Goal: Transaction & Acquisition: Purchase product/service

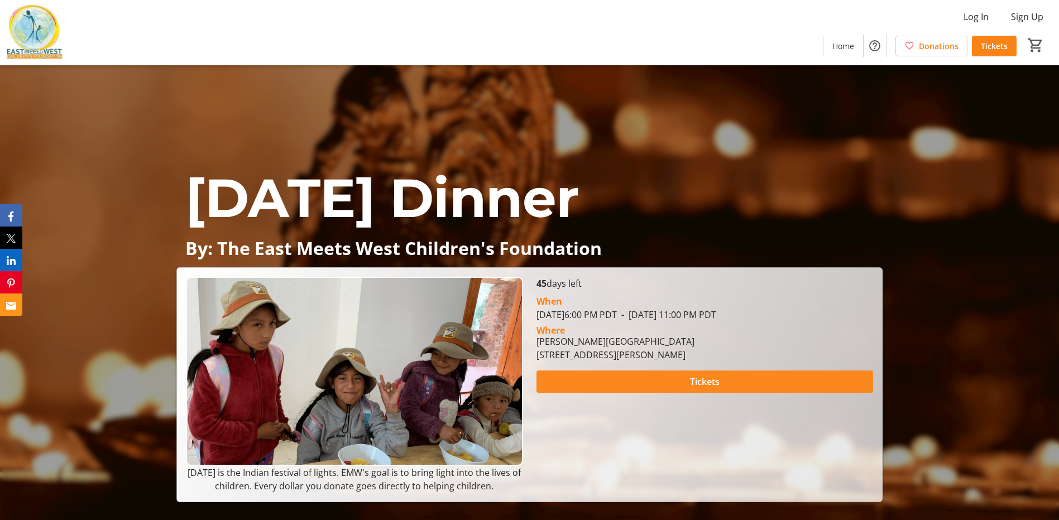
click at [628, 386] on span at bounding box center [705, 382] width 337 height 27
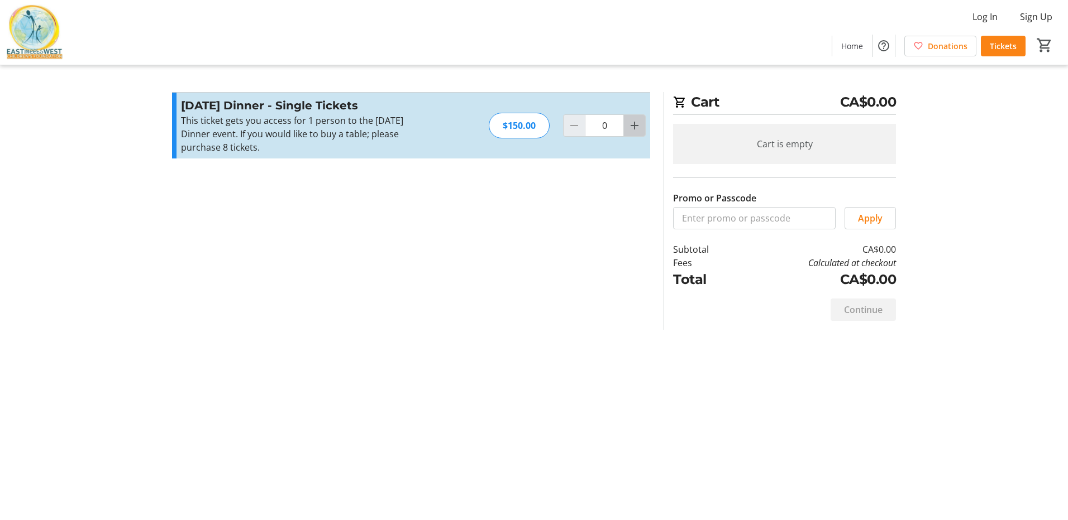
click at [639, 128] on mat-icon "Increment by one" at bounding box center [634, 125] width 13 height 13
click at [639, 127] on mat-icon "Increment by one" at bounding box center [634, 125] width 13 height 13
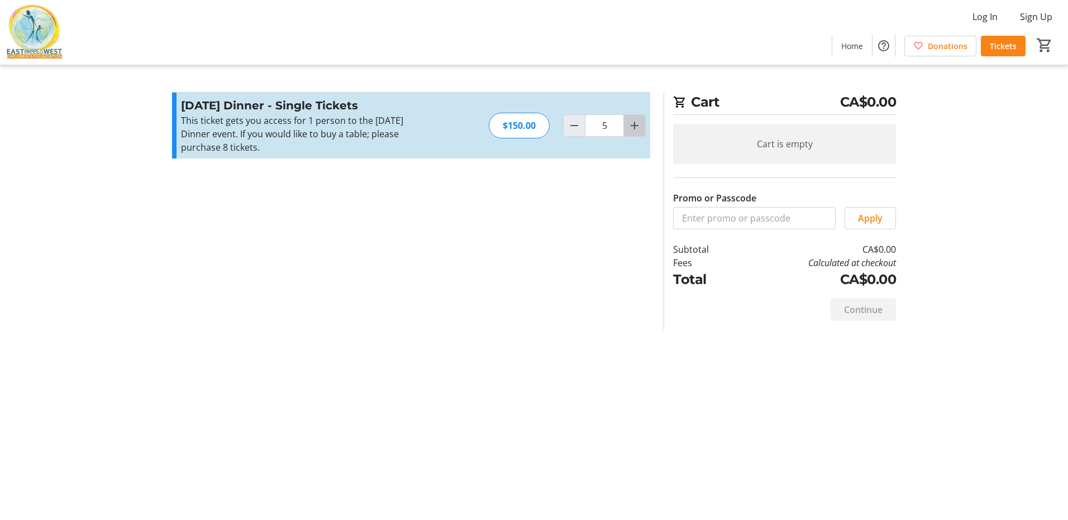
click at [639, 127] on mat-icon "Increment by one" at bounding box center [634, 125] width 13 height 13
type input "6"
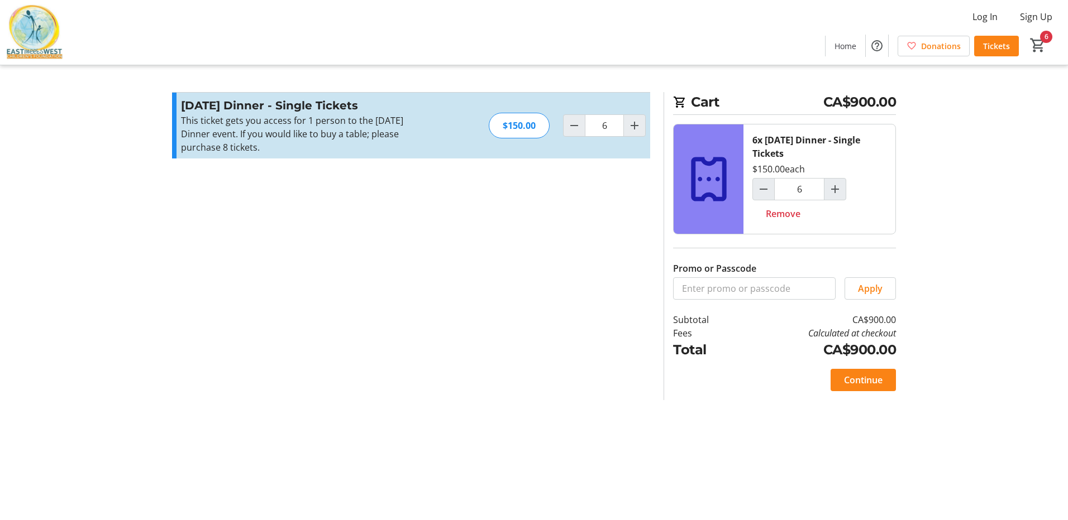
drag, startPoint x: 848, startPoint y: 374, endPoint x: 586, endPoint y: 385, distance: 261.6
click at [586, 385] on section "Promo or Passcode Apply [DATE] Dinner - Single Tickets This ticket gets you acc…" at bounding box center [410, 246] width 491 height 308
click at [850, 379] on span "Continue" at bounding box center [863, 380] width 39 height 13
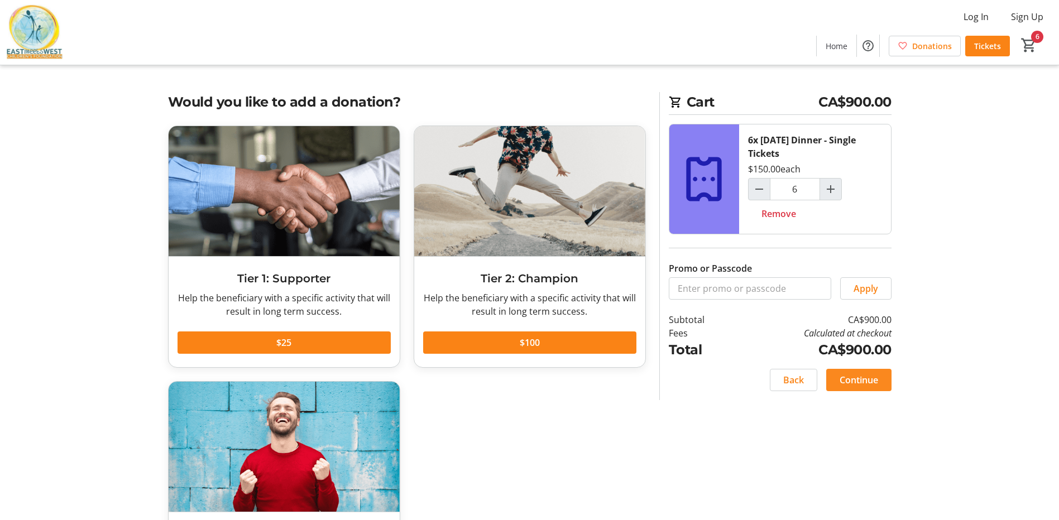
click at [858, 384] on span "Continue" at bounding box center [859, 380] width 39 height 13
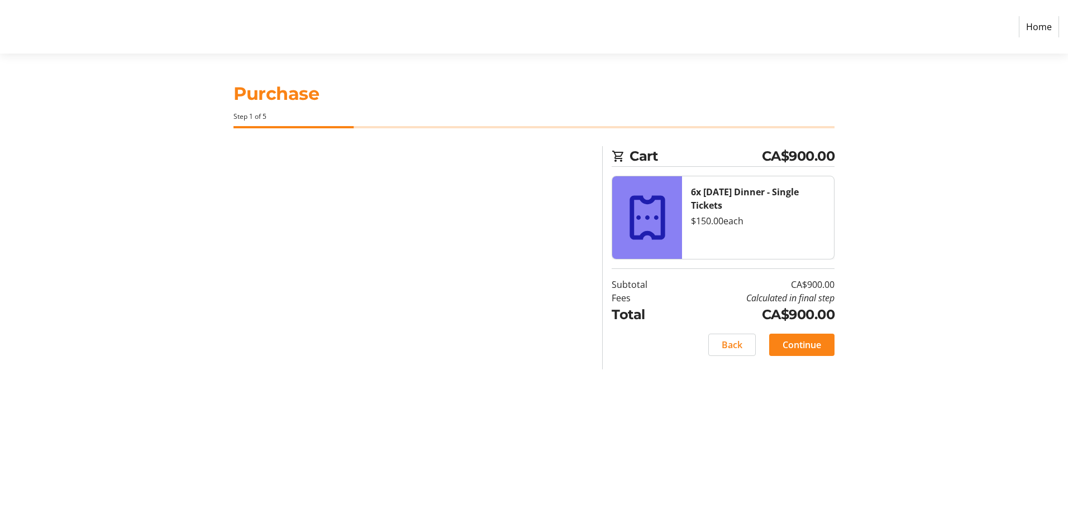
select select "CA"
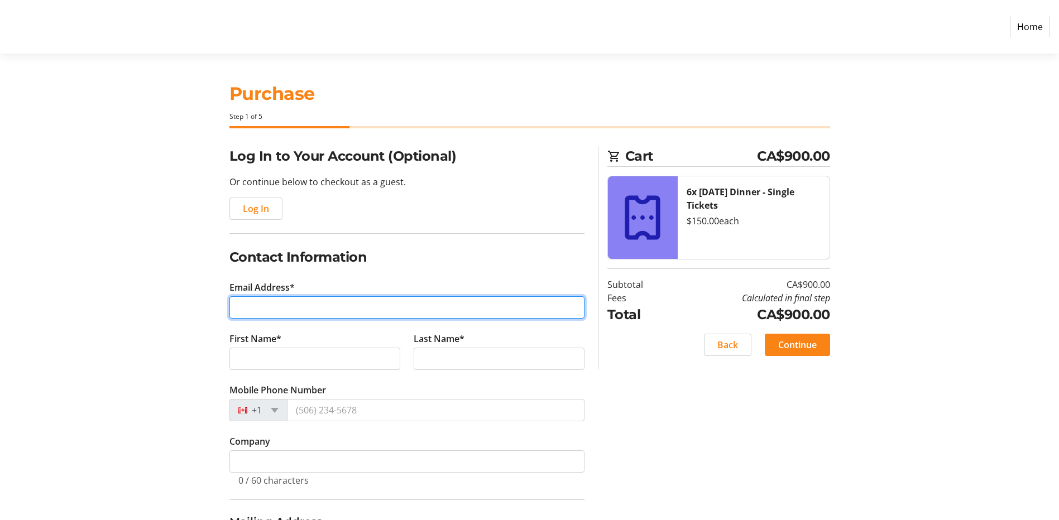
click at [315, 308] on input "Email Address*" at bounding box center [406, 307] width 355 height 22
type input "[PERSON_NAME][EMAIL_ADDRESS][PERSON_NAME][DOMAIN_NAME]"
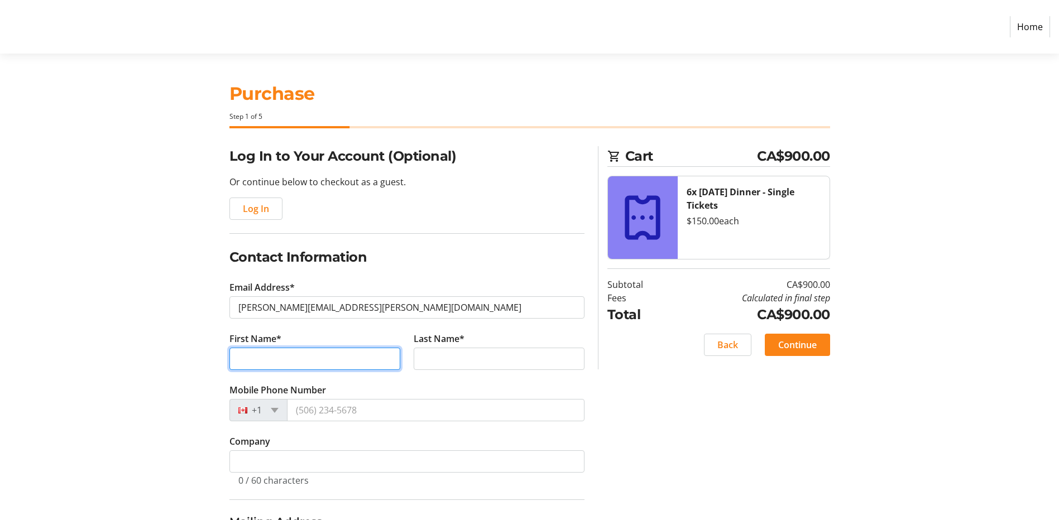
type input "[PERSON_NAME]"
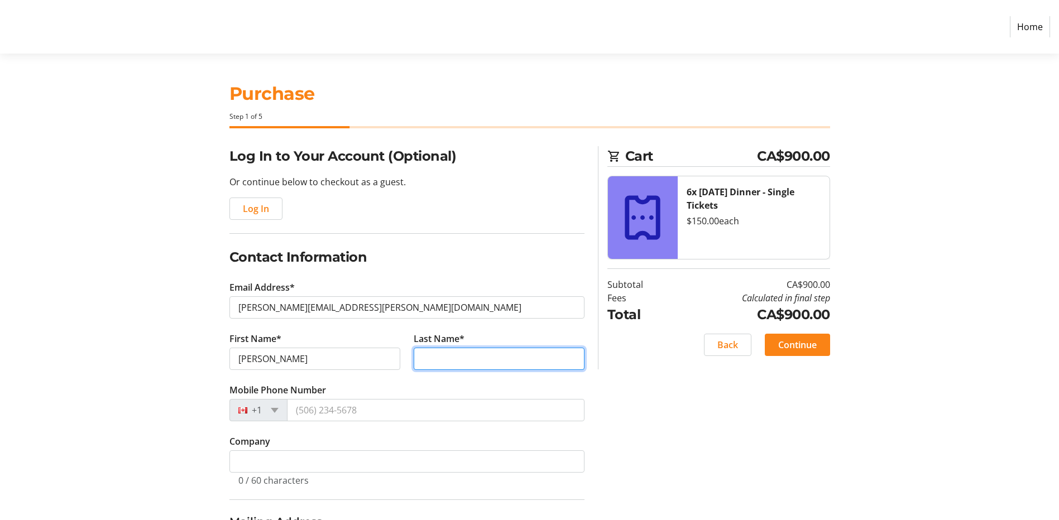
type input "[PERSON_NAME]"
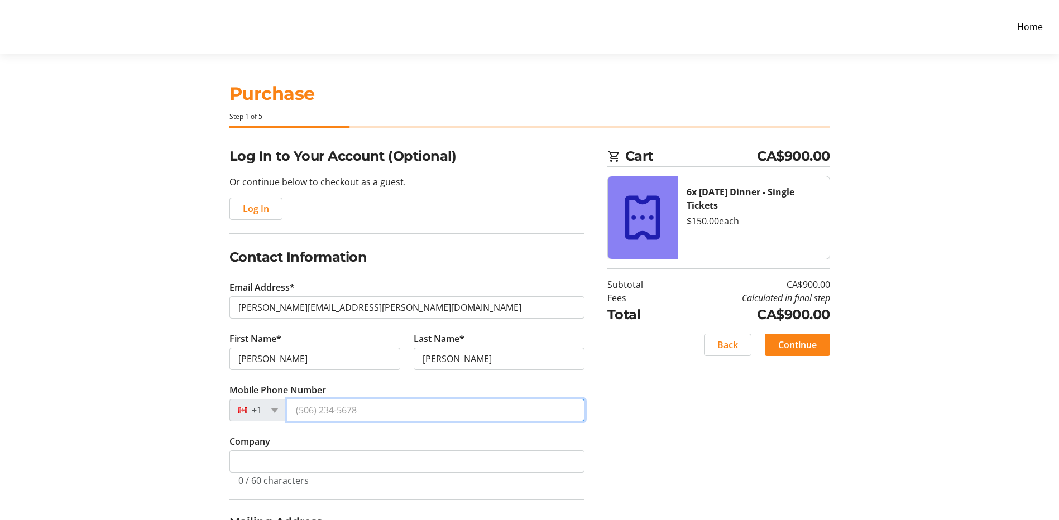
type input "[PHONE_NUMBER]"
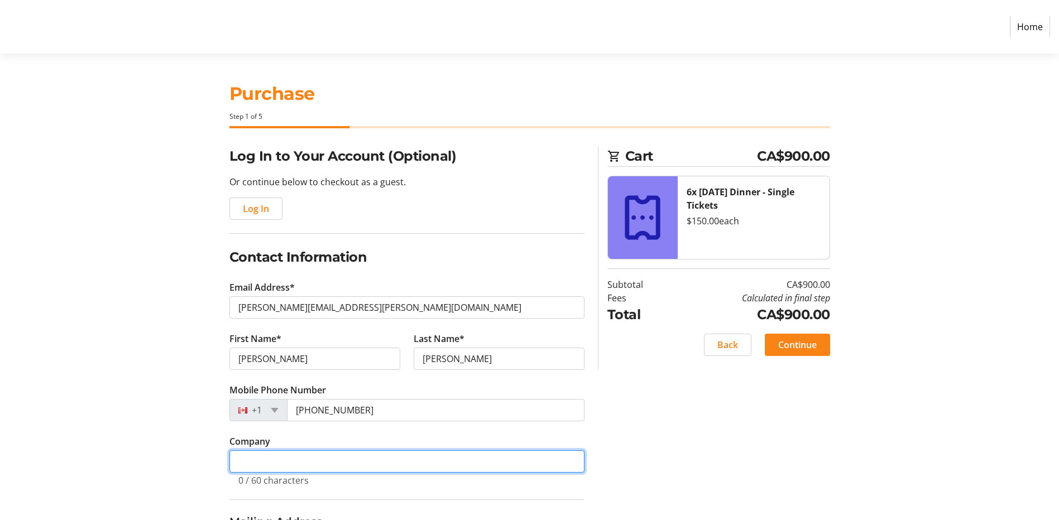
type input "Kelowna RCMP"
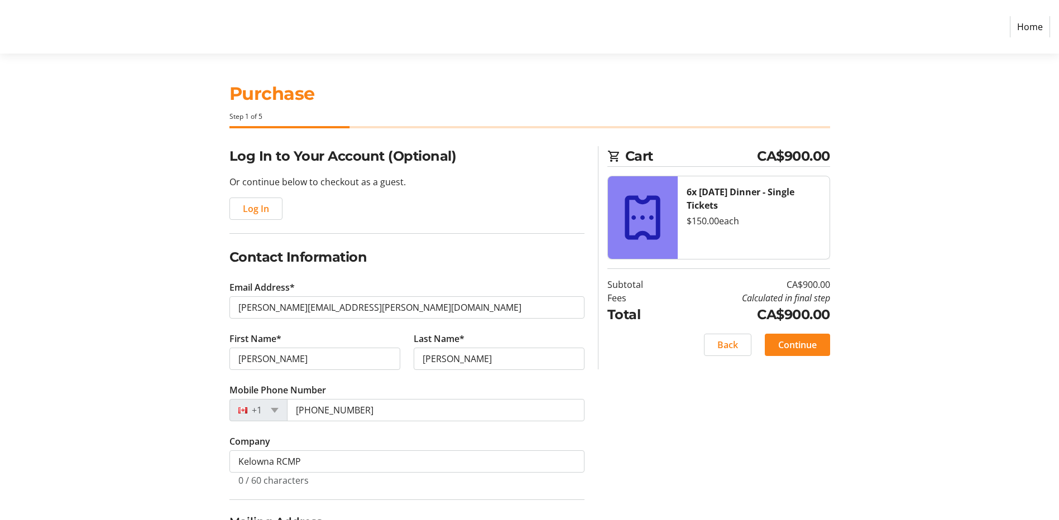
type input "[STREET_ADDRESS][PERSON_NAME]"
type input "Kelowna"
select select "BC"
type input "V1W2K7"
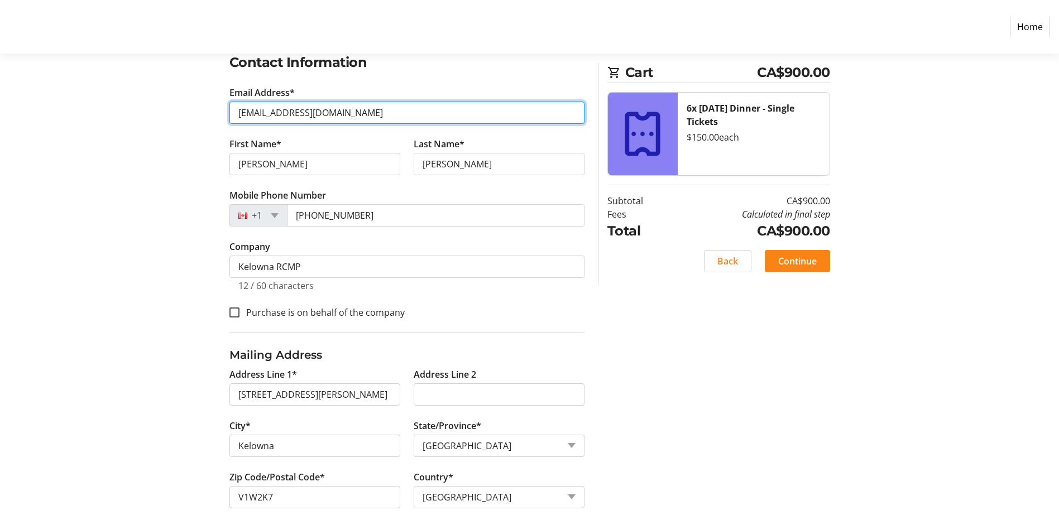
scroll to position [210, 0]
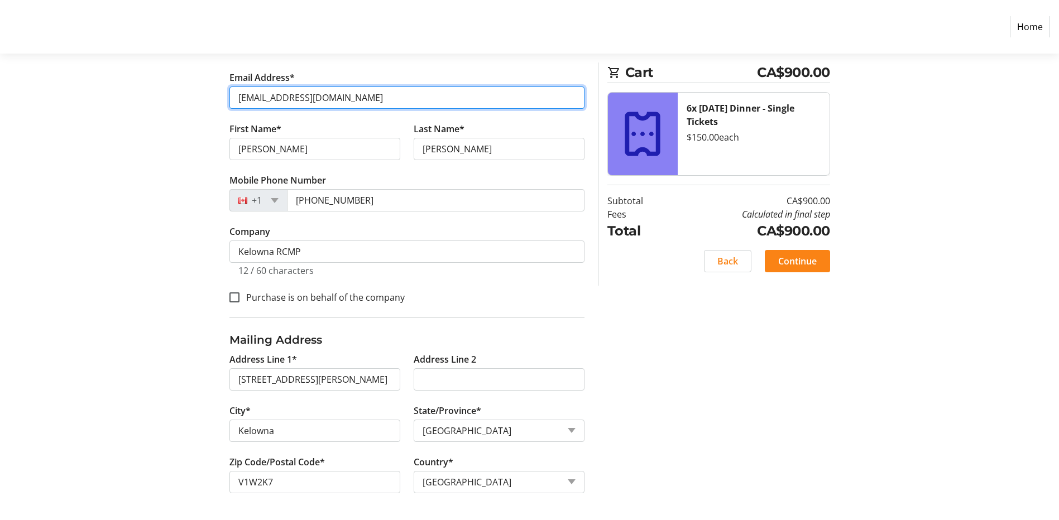
drag, startPoint x: 330, startPoint y: 97, endPoint x: 232, endPoint y: 97, distance: 98.3
click at [232, 97] on input "[EMAIL_ADDRESS][DOMAIN_NAME]" at bounding box center [406, 98] width 355 height 22
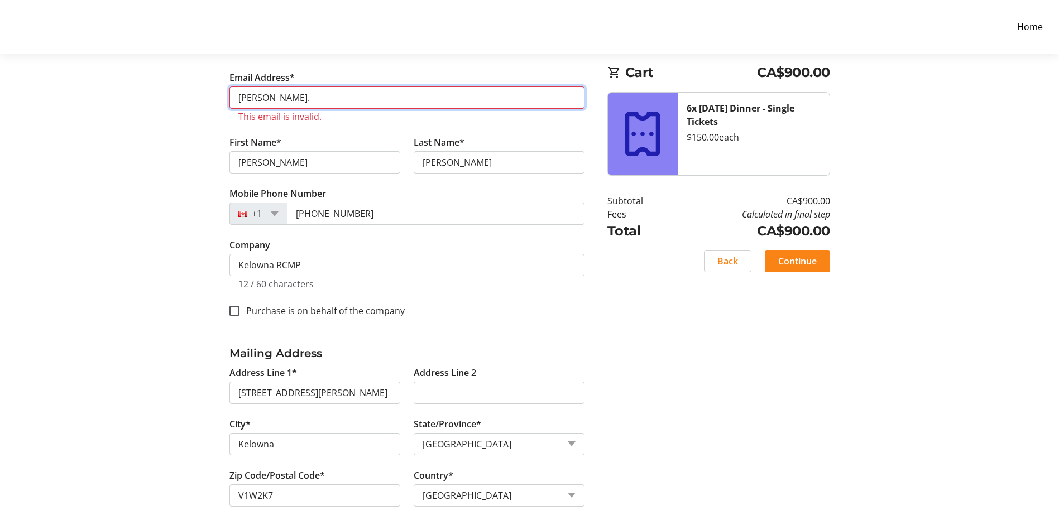
type input "[PERSON_NAME][EMAIL_ADDRESS][PERSON_NAME][DOMAIN_NAME]"
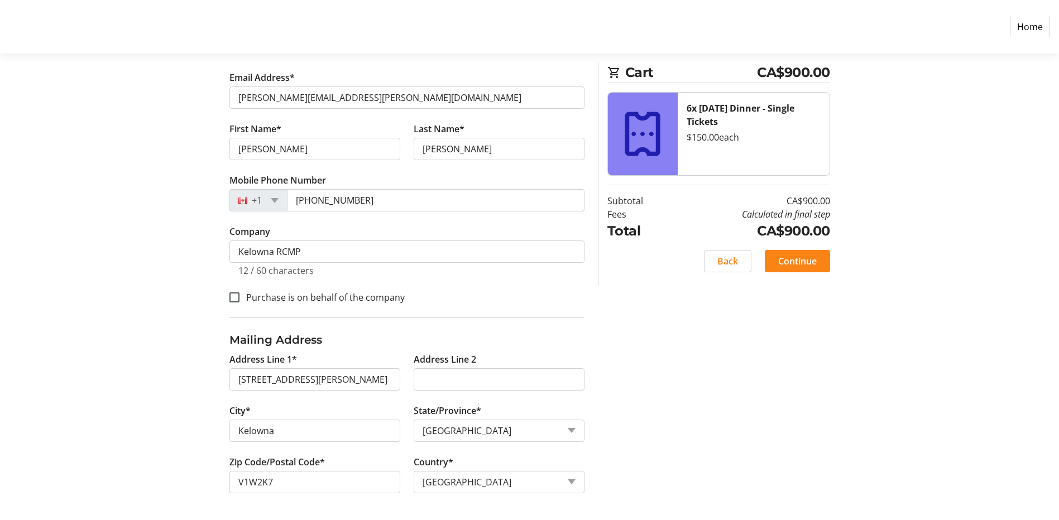
click at [697, 411] on div "Log In to Your Account (Optional) Or continue below to checkout as a guest. Log…" at bounding box center [529, 228] width 737 height 584
click at [824, 257] on span at bounding box center [797, 261] width 65 height 27
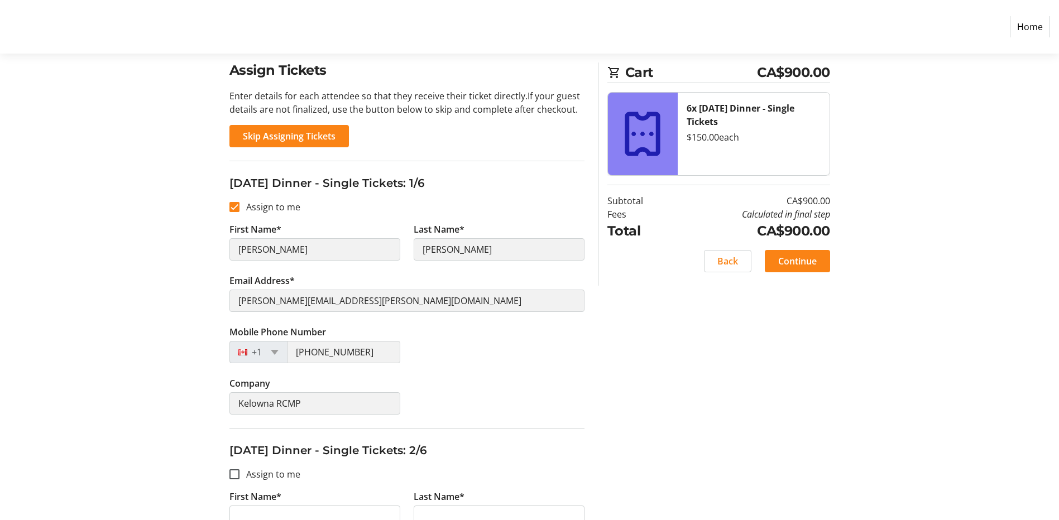
scroll to position [112, 0]
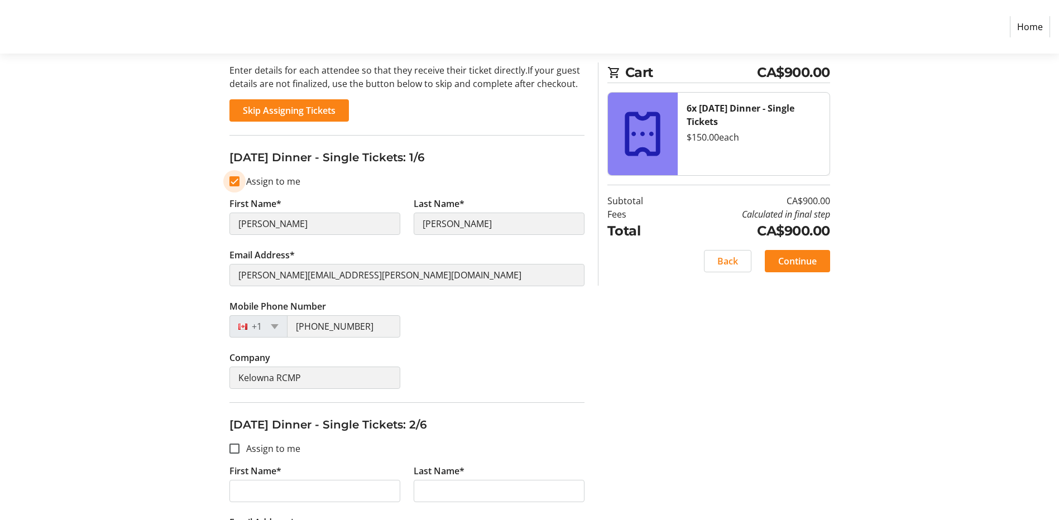
click at [236, 179] on input "Assign to me" at bounding box center [234, 181] width 10 height 10
checkbox input "false"
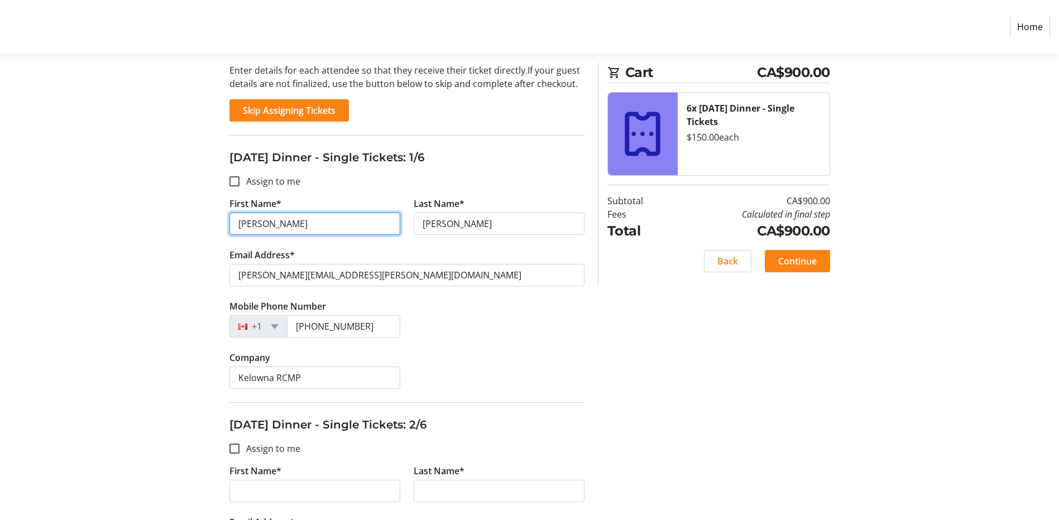
click at [276, 223] on input "[PERSON_NAME]" at bounding box center [314, 224] width 171 height 22
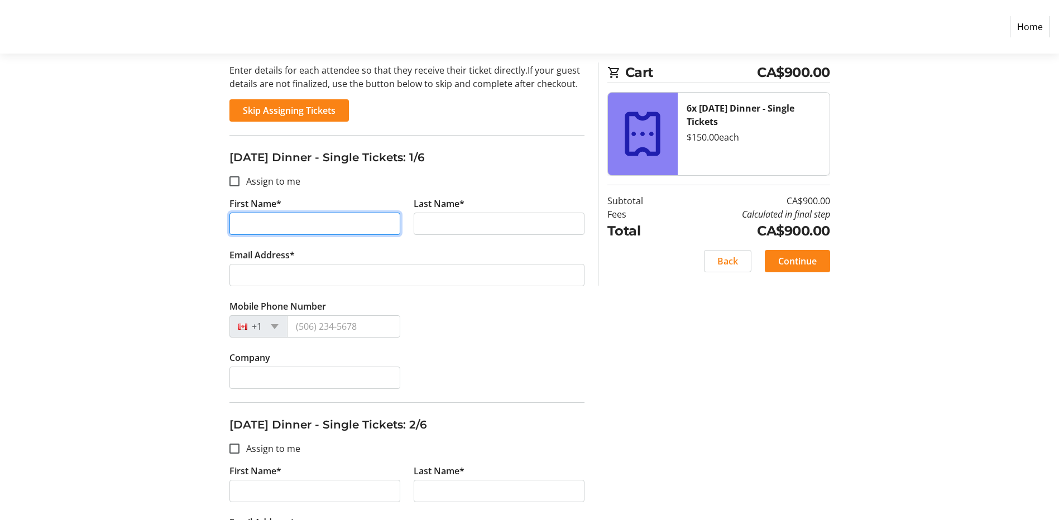
drag, startPoint x: 269, startPoint y: 226, endPoint x: 199, endPoint y: 224, distance: 69.3
click at [262, 223] on input "First Name*" at bounding box center [314, 224] width 171 height 22
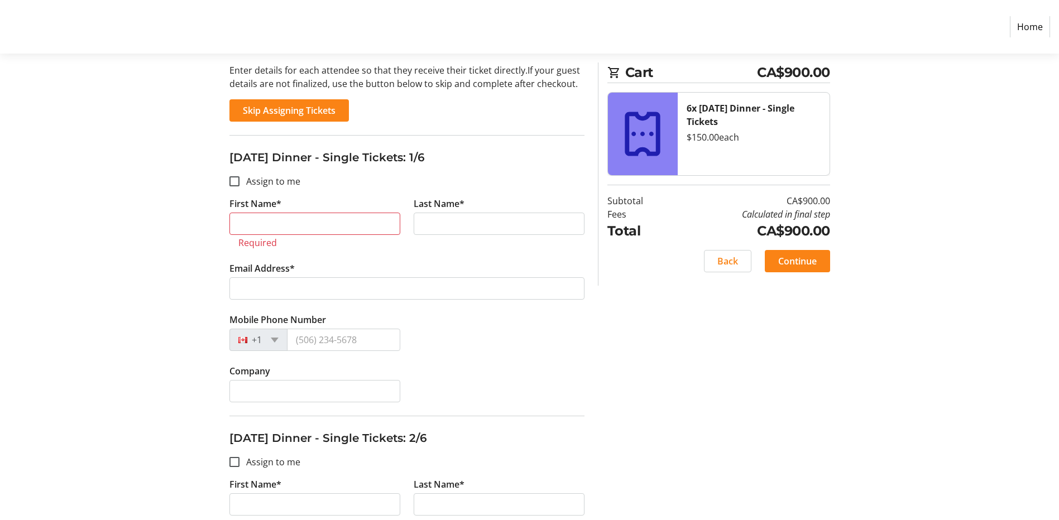
click at [585, 369] on div "Company" at bounding box center [407, 390] width 369 height 51
click at [255, 219] on input "First Name*" at bounding box center [314, 224] width 171 height 22
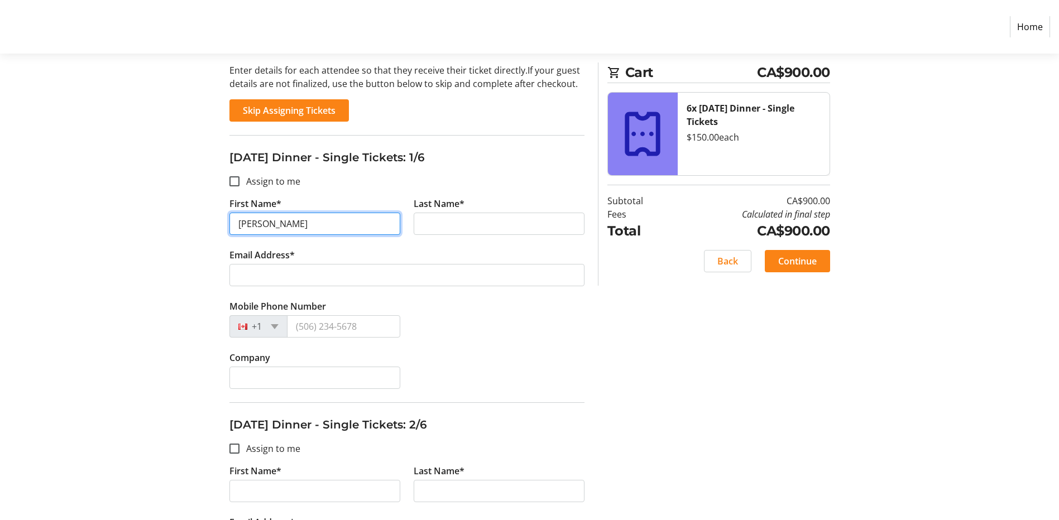
type input "[PERSON_NAME]"
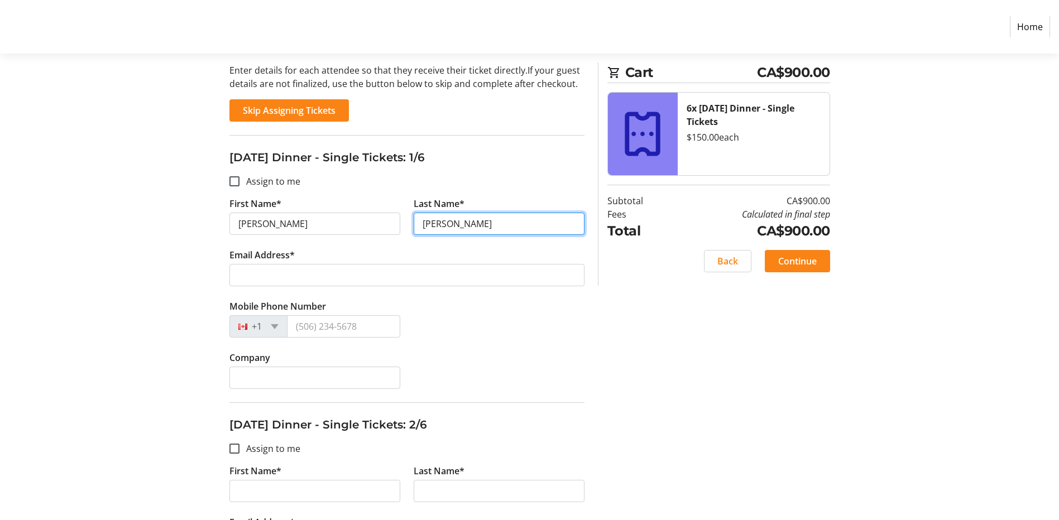
type input "[PERSON_NAME]"
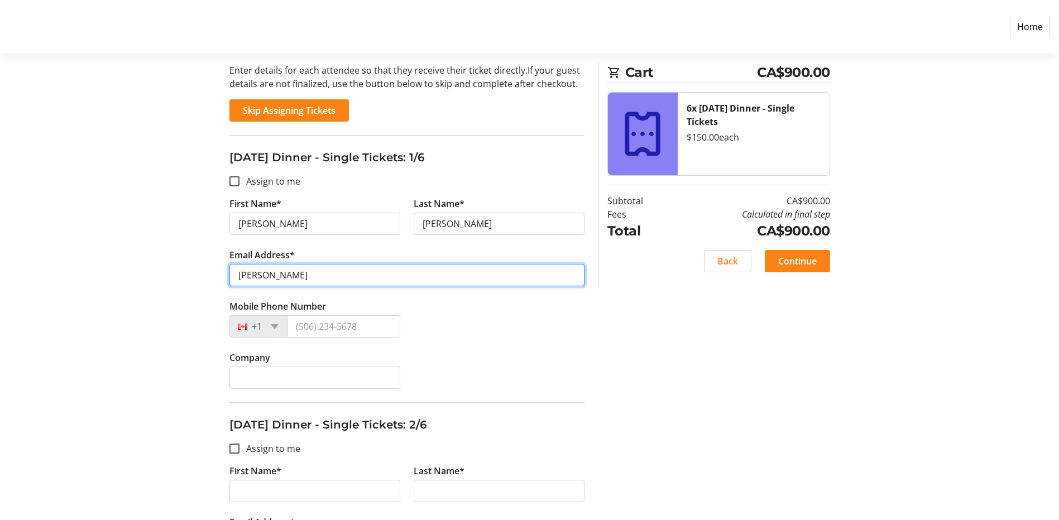
type input "[PERSON_NAME][EMAIL_ADDRESS][PERSON_NAME][DOMAIN_NAME]"
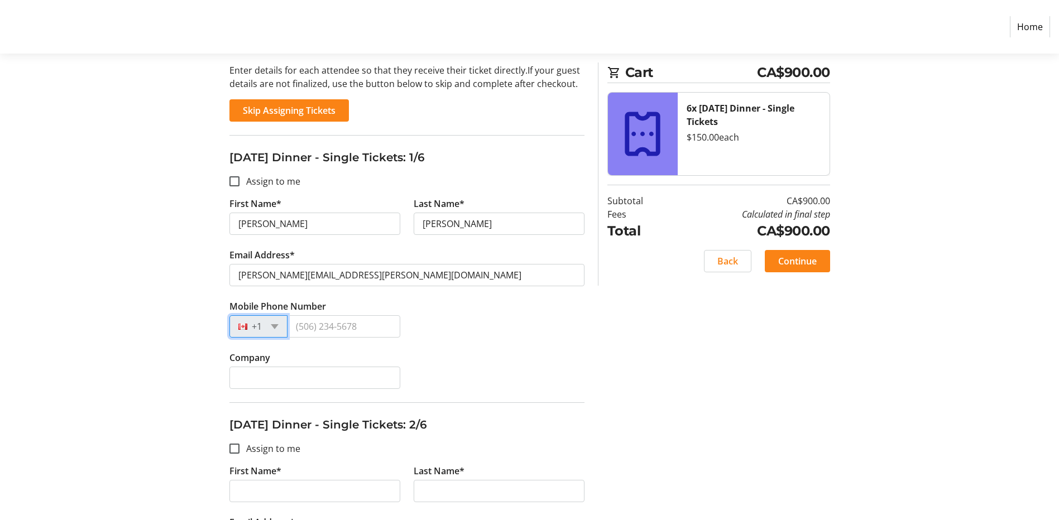
click at [484, 394] on div "Company" at bounding box center [407, 376] width 369 height 51
click at [348, 331] on input "Mobile Phone Number" at bounding box center [343, 326] width 113 height 22
type input "[PHONE_NUMBER]"
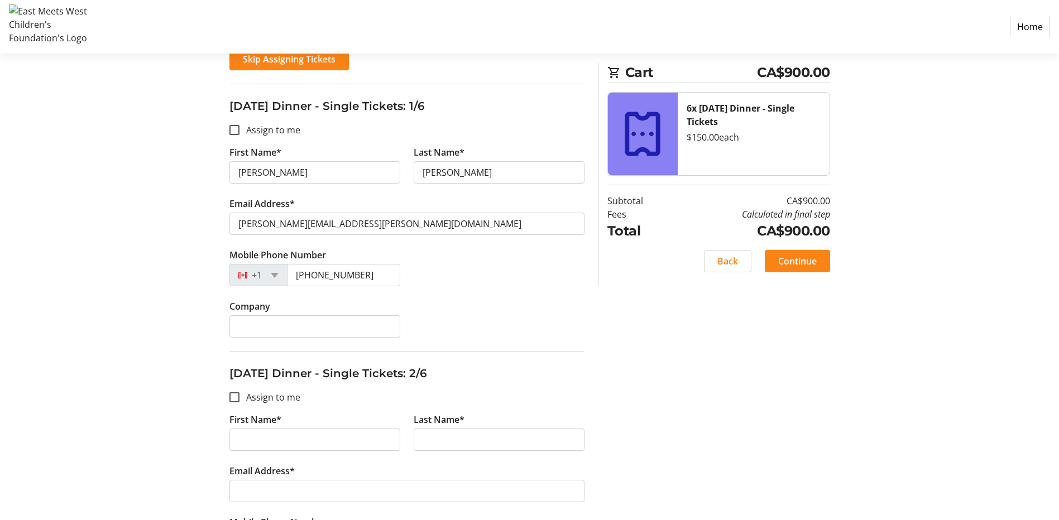
scroll to position [223, 0]
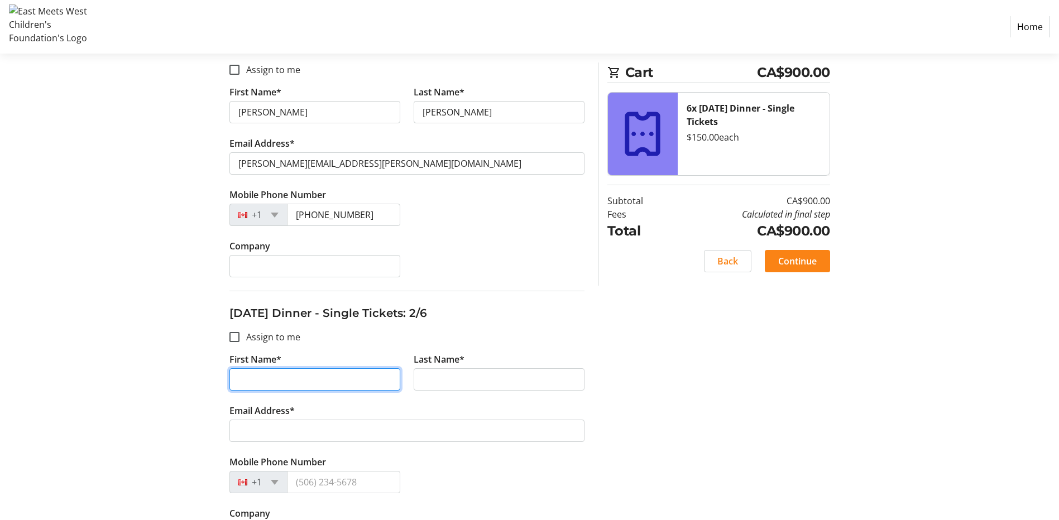
click at [282, 380] on input "First Name*" at bounding box center [314, 380] width 171 height 22
type input "Saron"
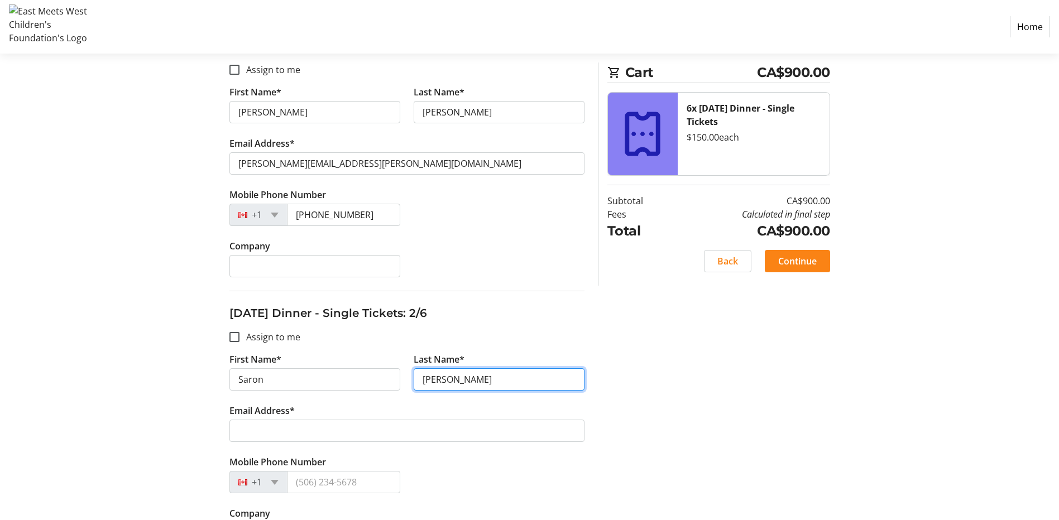
type input "[PERSON_NAME]"
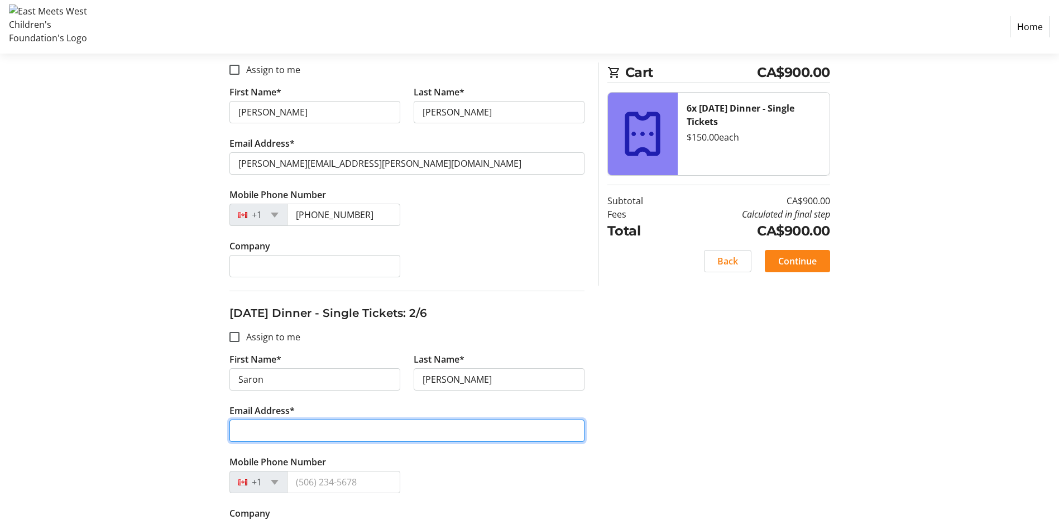
click at [319, 426] on input "Email Address*" at bounding box center [406, 431] width 355 height 22
type input "[PERSON_NAME][EMAIL_ADDRESS][PERSON_NAME][DOMAIN_NAME]"
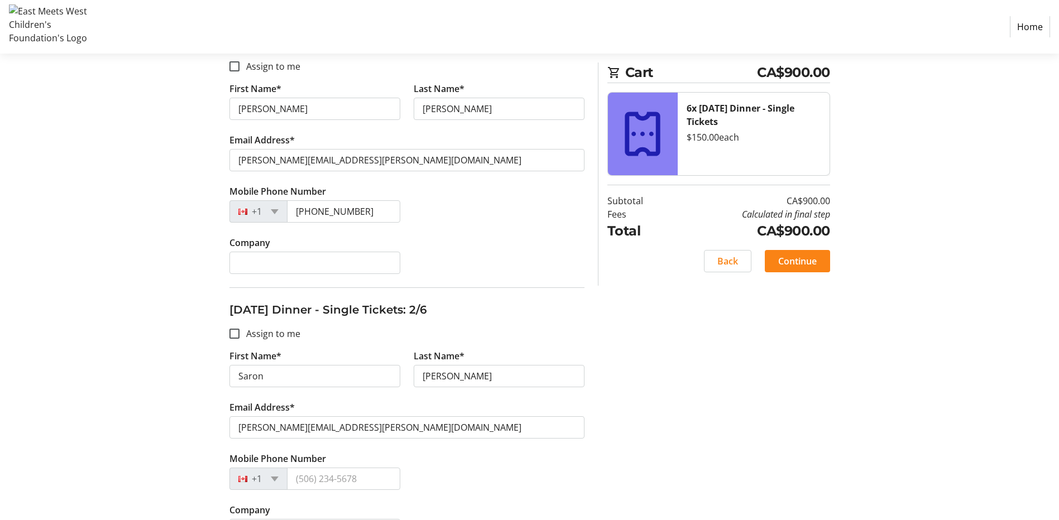
scroll to position [335, 0]
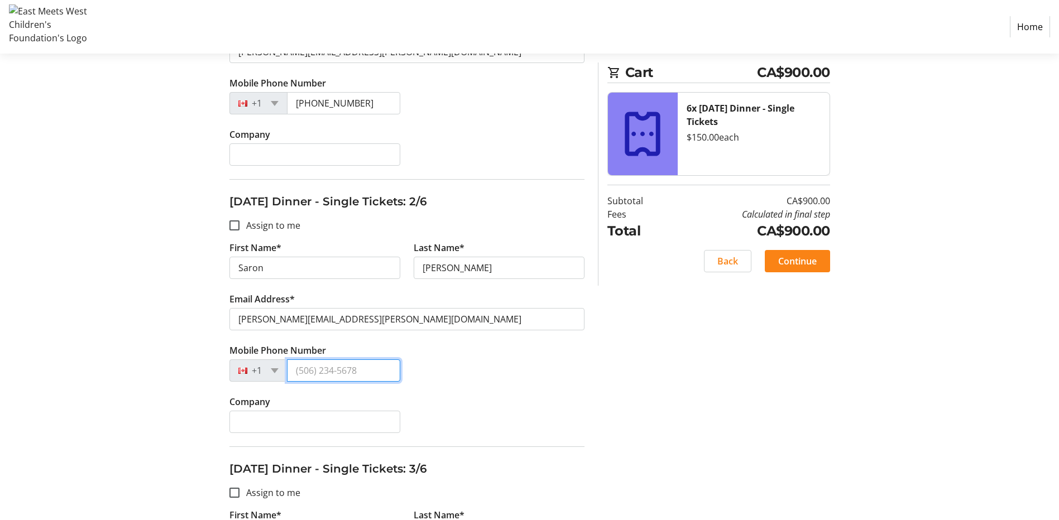
click at [347, 368] on input "Mobile Phone Number" at bounding box center [343, 371] width 113 height 22
type input "[PHONE_NUMBER]"
drag, startPoint x: 270, startPoint y: 138, endPoint x: 266, endPoint y: 145, distance: 7.8
click at [269, 138] on label "Company" at bounding box center [249, 134] width 41 height 13
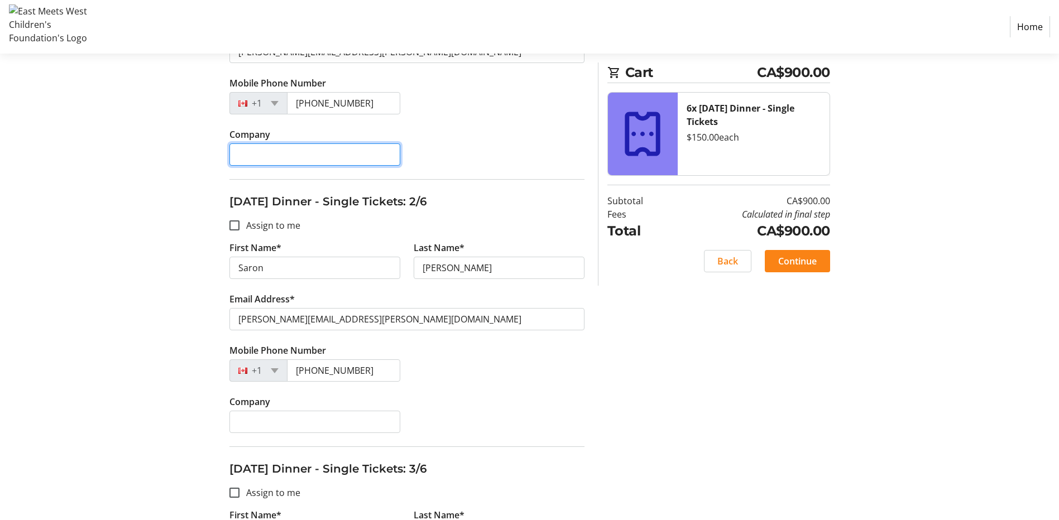
click at [269, 144] on input "Company" at bounding box center [314, 155] width 171 height 22
type input "Kelowna RCMP"
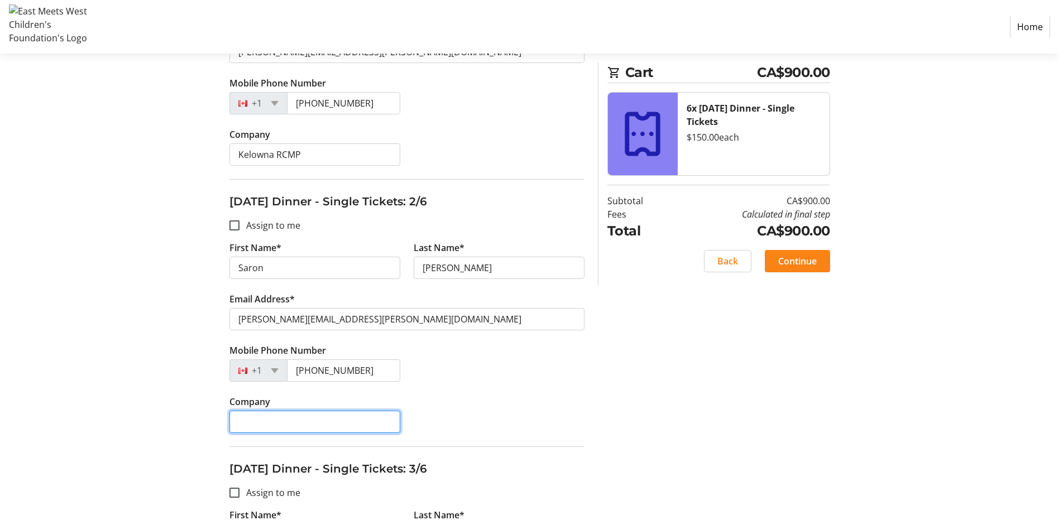
click at [295, 432] on input "Company" at bounding box center [314, 422] width 171 height 22
type input "Kelowna RCMP"
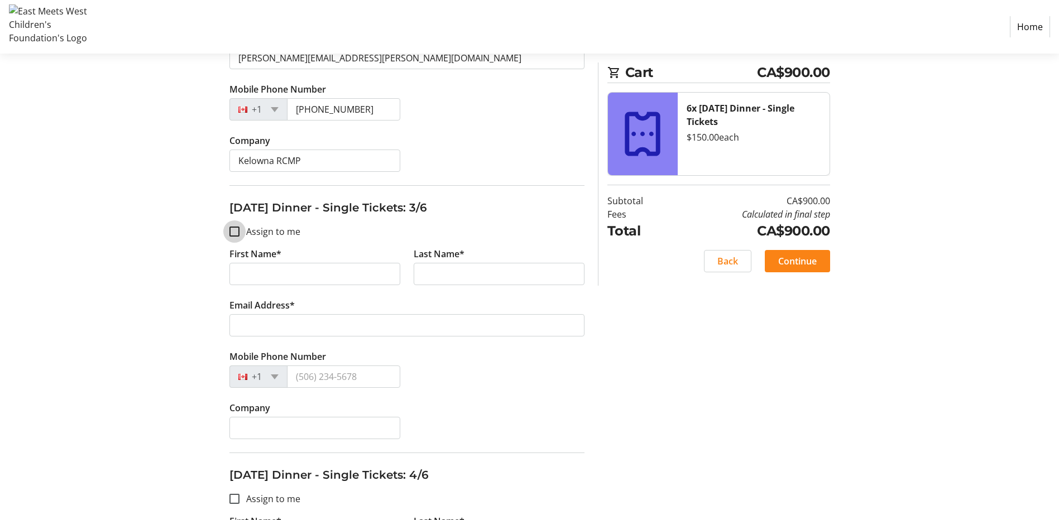
scroll to position [614, 0]
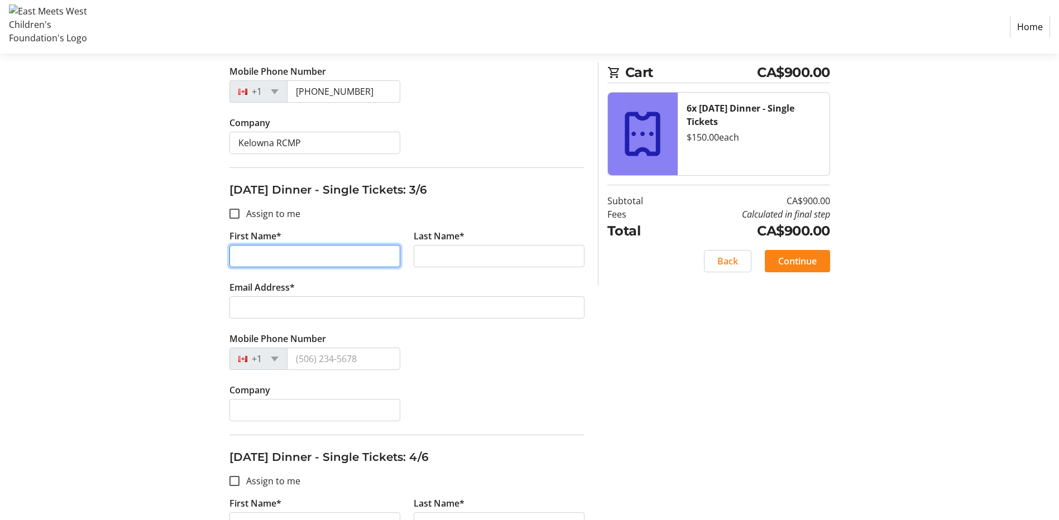
click at [310, 255] on input "First Name*" at bounding box center [314, 256] width 171 height 22
type input "[PERSON_NAME]"
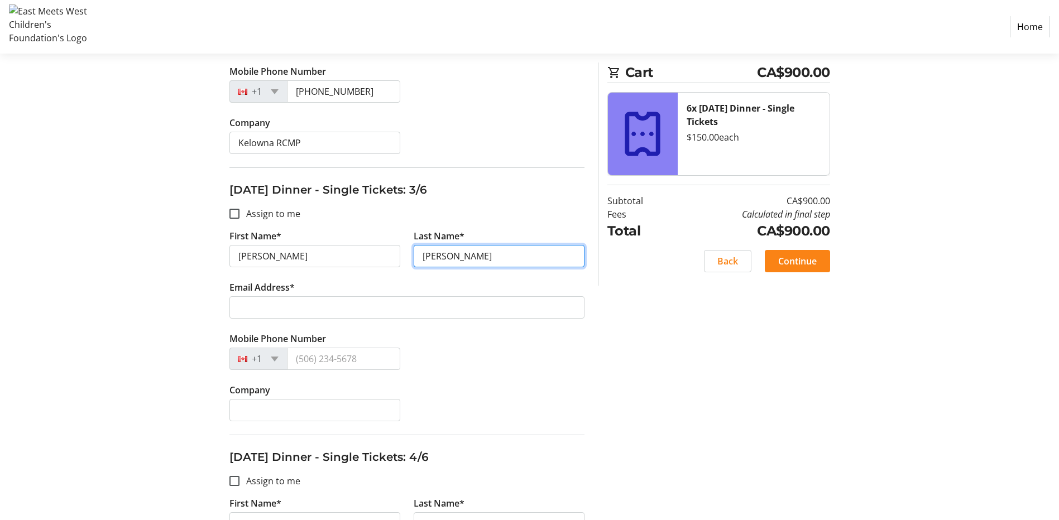
type input "[PERSON_NAME]"
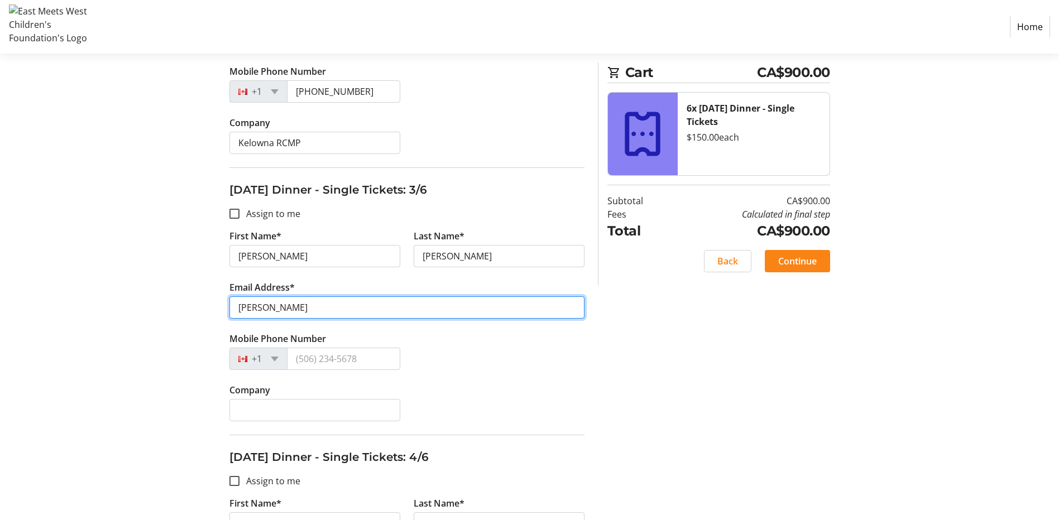
type input "[PERSON_NAME][EMAIL_ADDRESS][PERSON_NAME][DOMAIN_NAME]"
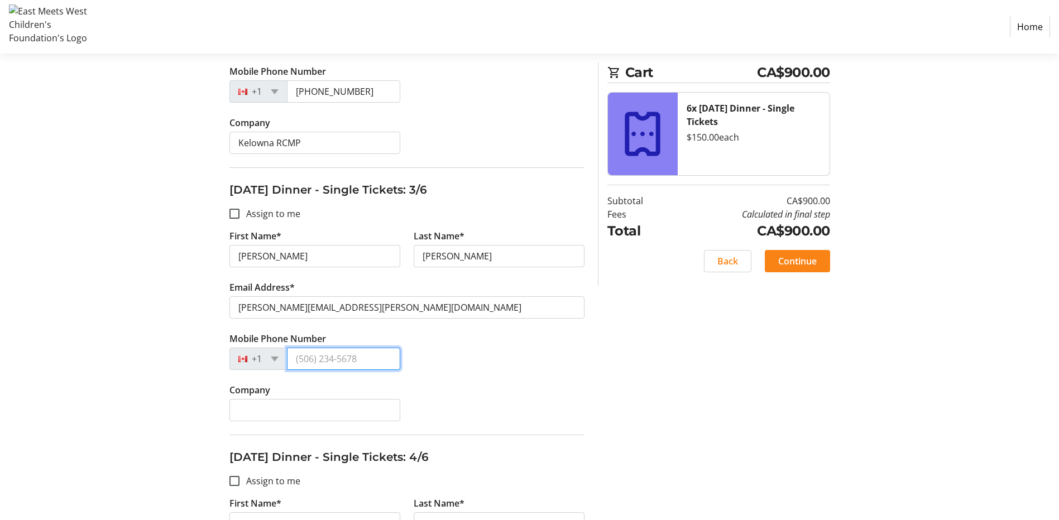
type input "[PHONE_NUMBER]"
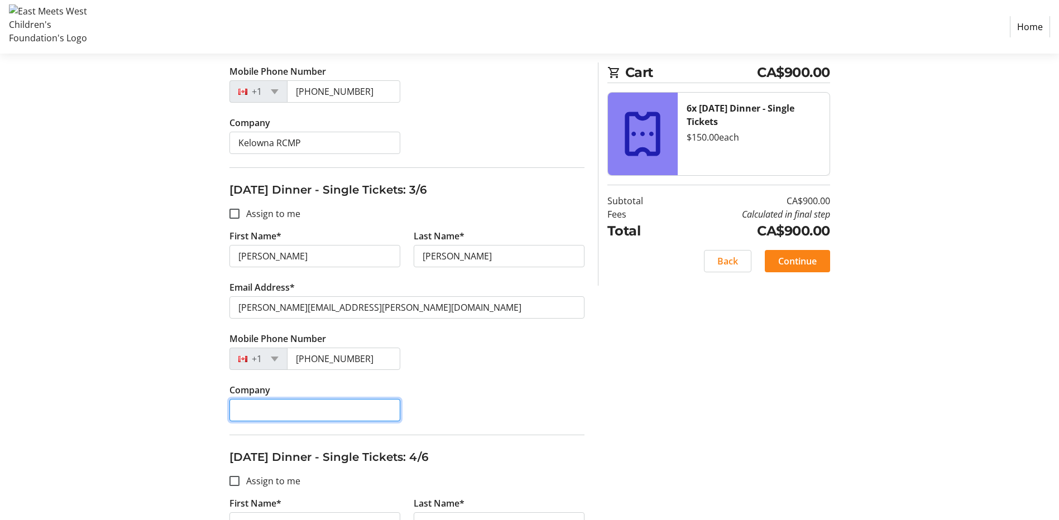
type input "Kelowna RCMP"
click at [549, 380] on div "Mobile Phone Number [PHONE_NUMBER]" at bounding box center [407, 357] width 369 height 51
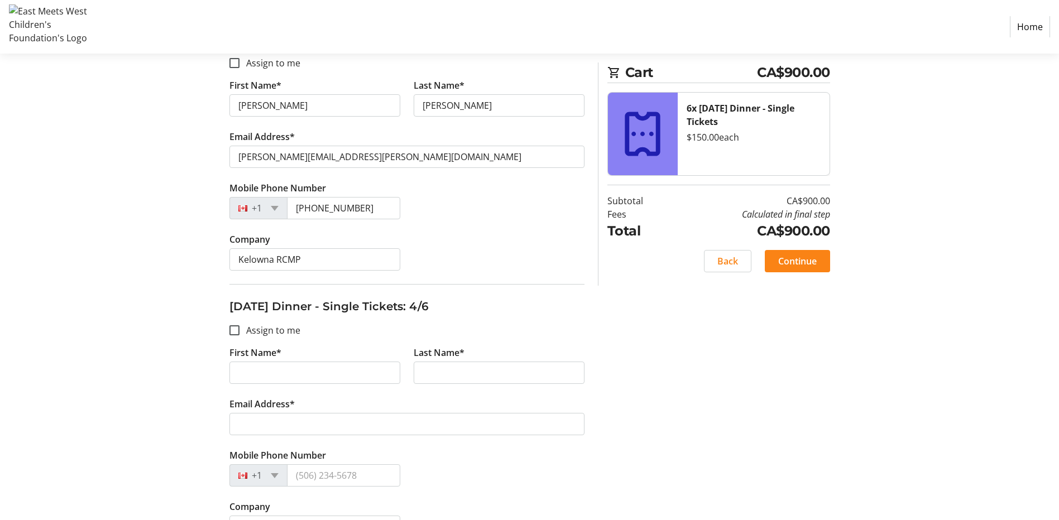
scroll to position [782, 0]
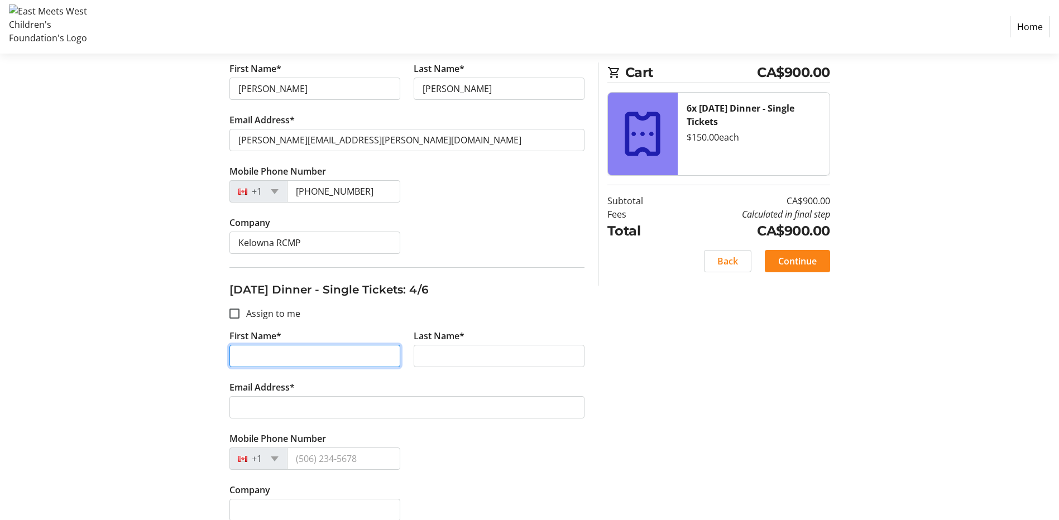
click at [346, 360] on input "First Name*" at bounding box center [314, 356] width 171 height 22
type input "[PERSON_NAME]"
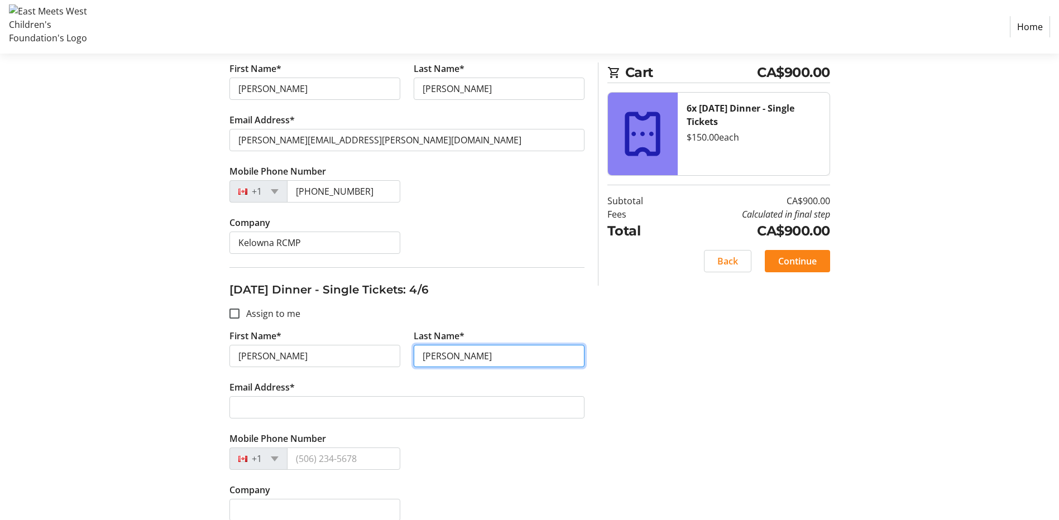
type input "[PERSON_NAME]"
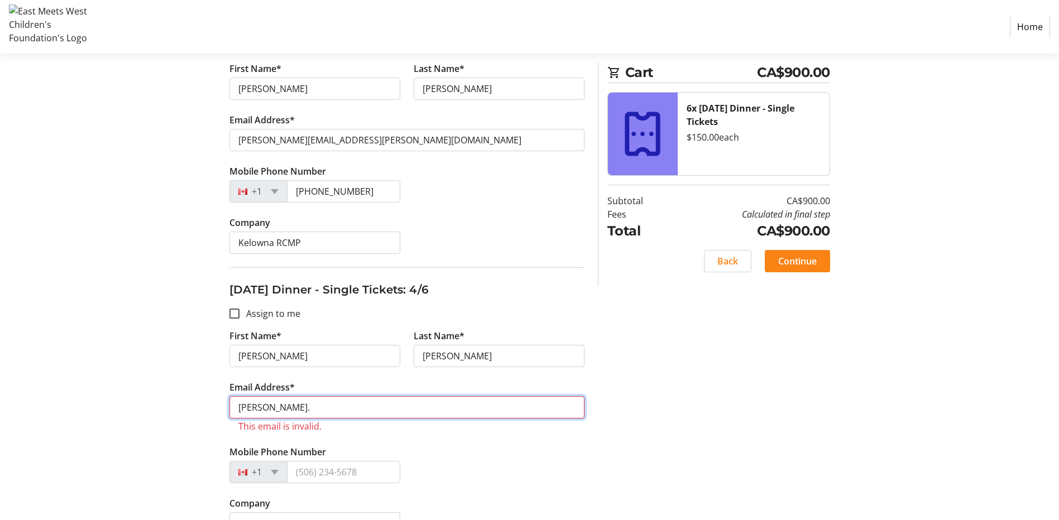
click at [345, 410] on input "[PERSON_NAME]." at bounding box center [406, 407] width 355 height 22
type input "[PERSON_NAME][EMAIL_ADDRESS][PERSON_NAME][DOMAIN_NAME]"
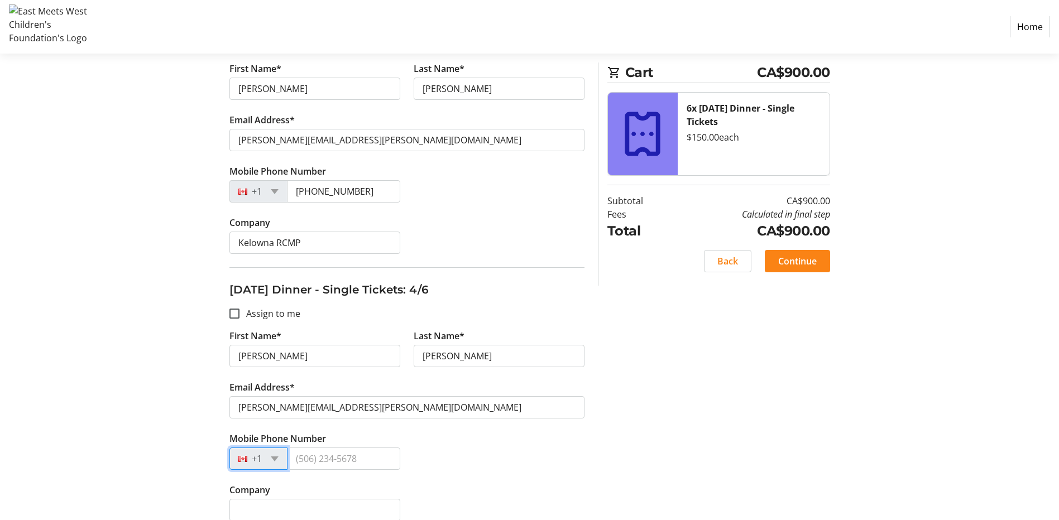
click at [502, 461] on div "Mobile Phone Number +1" at bounding box center [407, 457] width 369 height 51
click at [367, 460] on input "Mobile Phone Number" at bounding box center [343, 459] width 113 height 22
type input "[PHONE_NUMBER]"
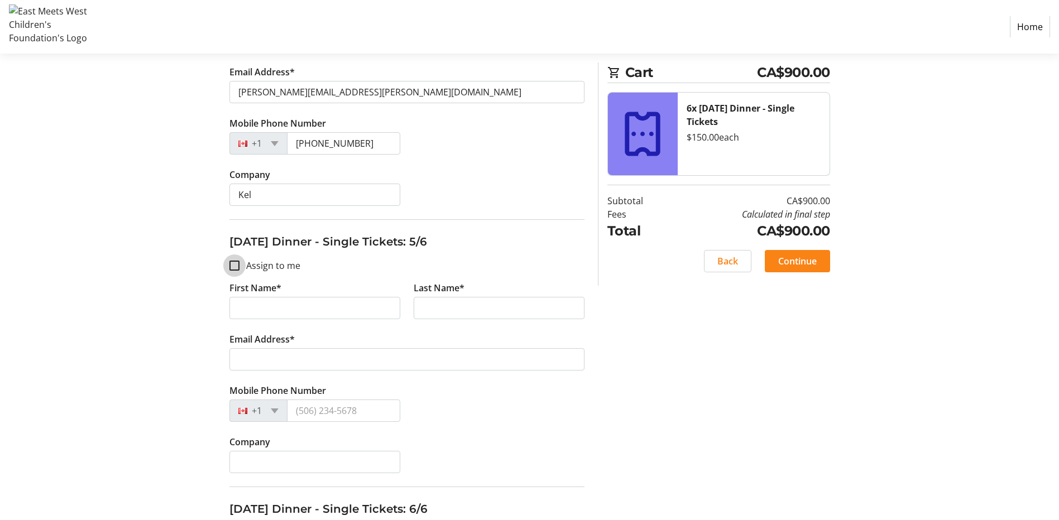
scroll to position [1103, 0]
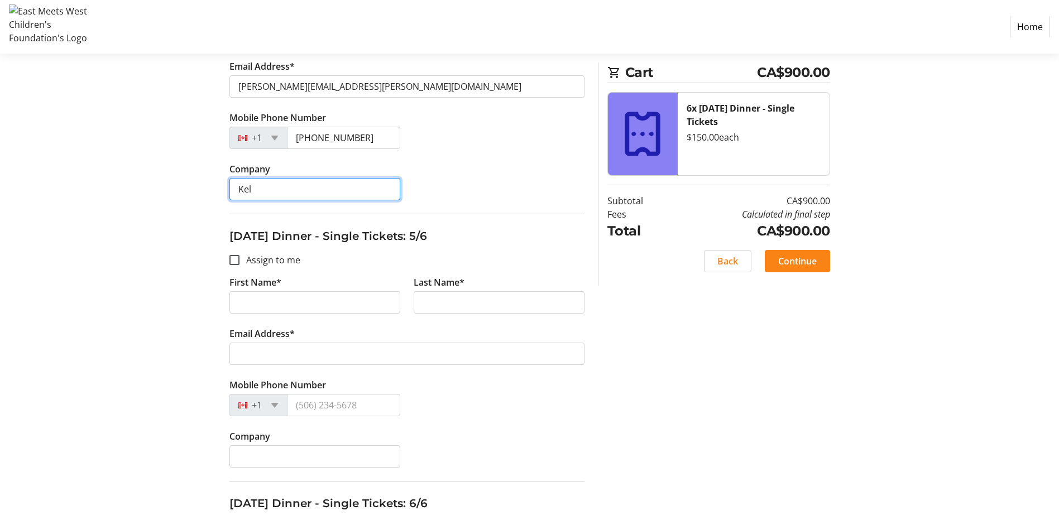
click at [318, 188] on input "Kel" at bounding box center [314, 189] width 171 height 22
type input "Kelowna RCMP"
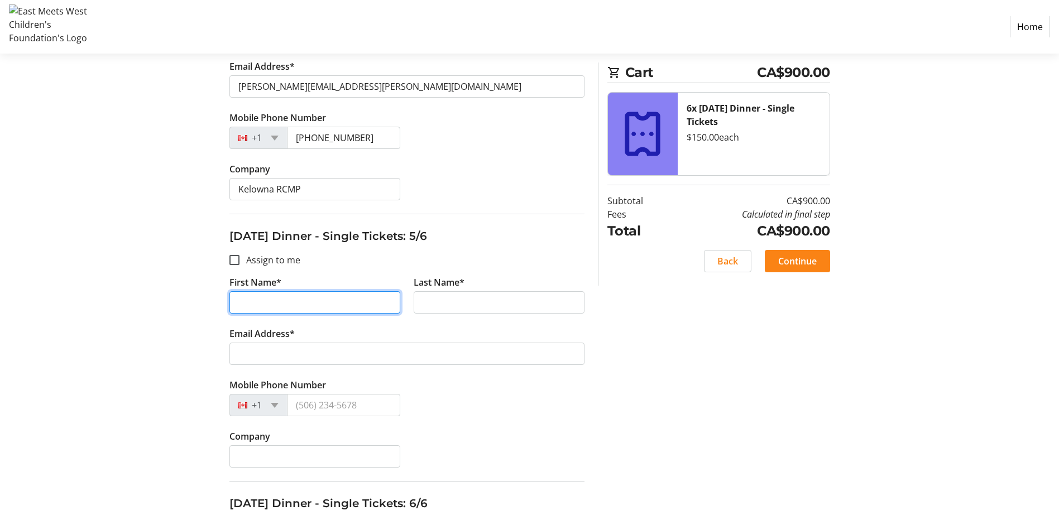
click at [303, 306] on input "First Name*" at bounding box center [314, 302] width 171 height 22
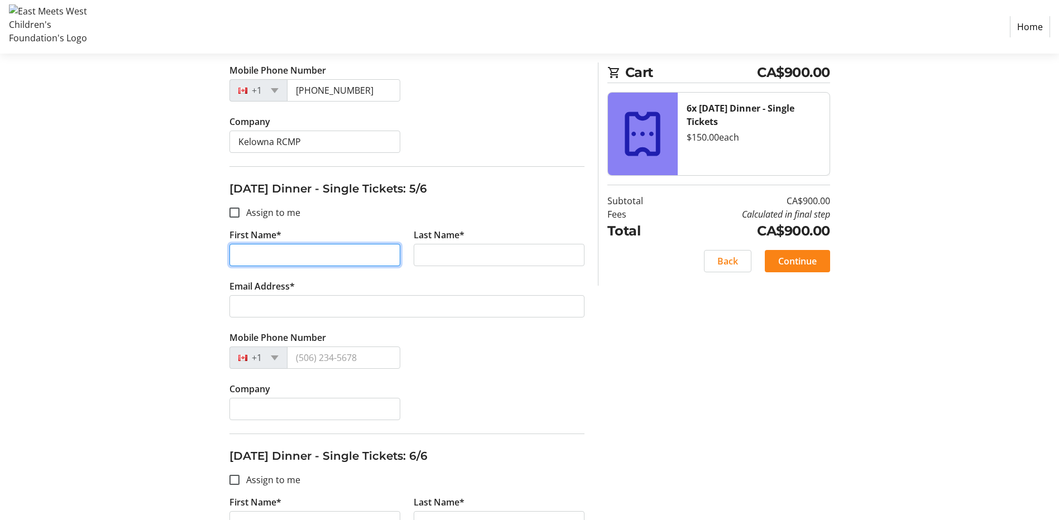
scroll to position [1214, 0]
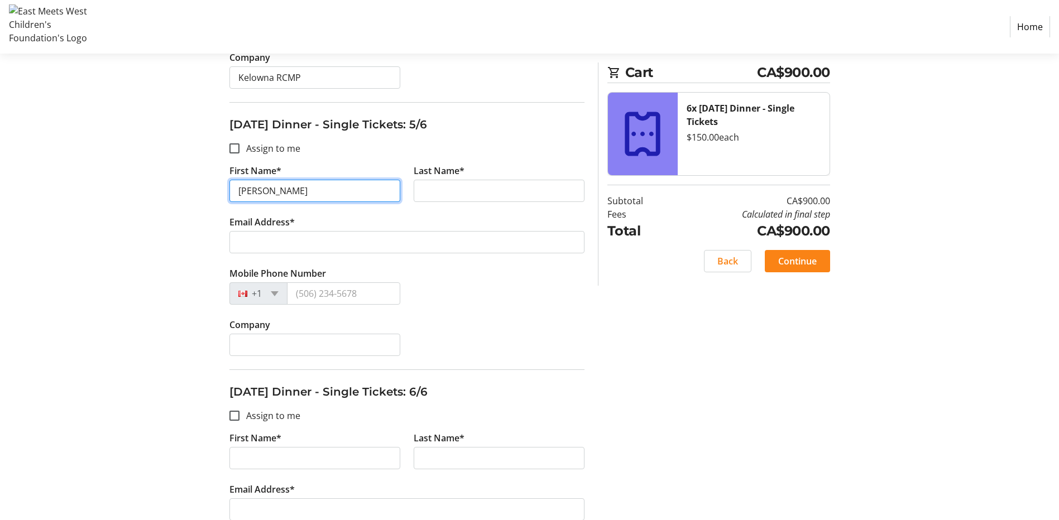
type input "[PERSON_NAME]"
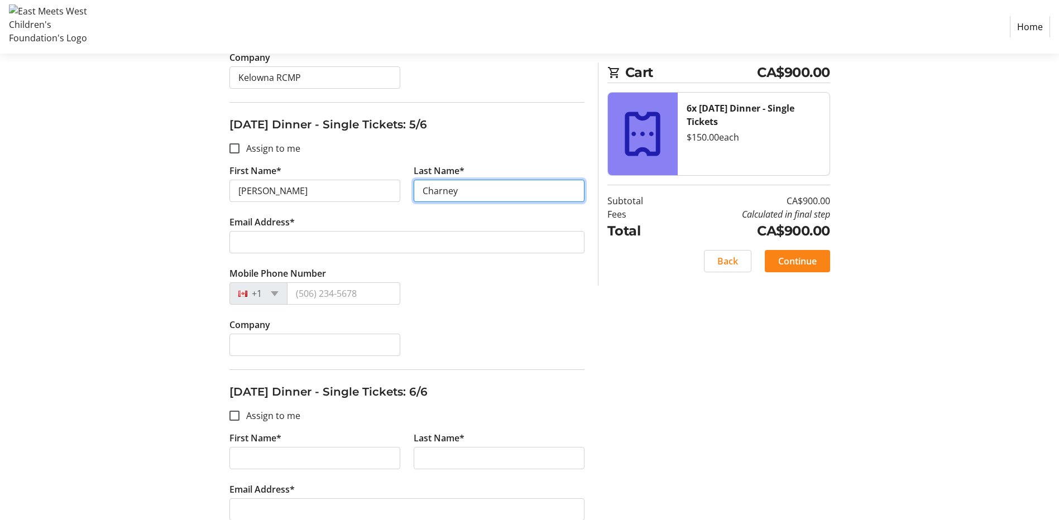
type input "Charney"
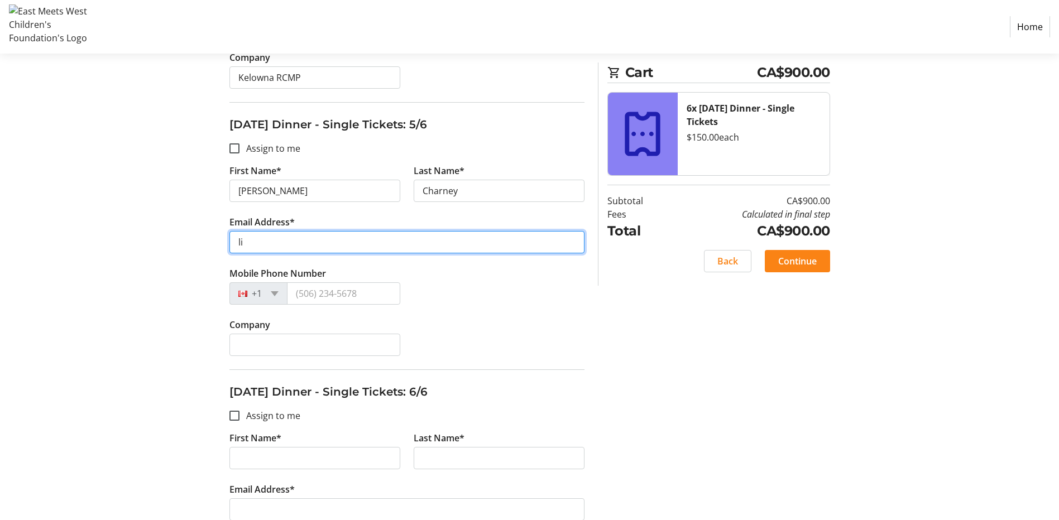
type input "[PERSON_NAME][EMAIL_ADDRESS][PERSON_NAME][DOMAIN_NAME]"
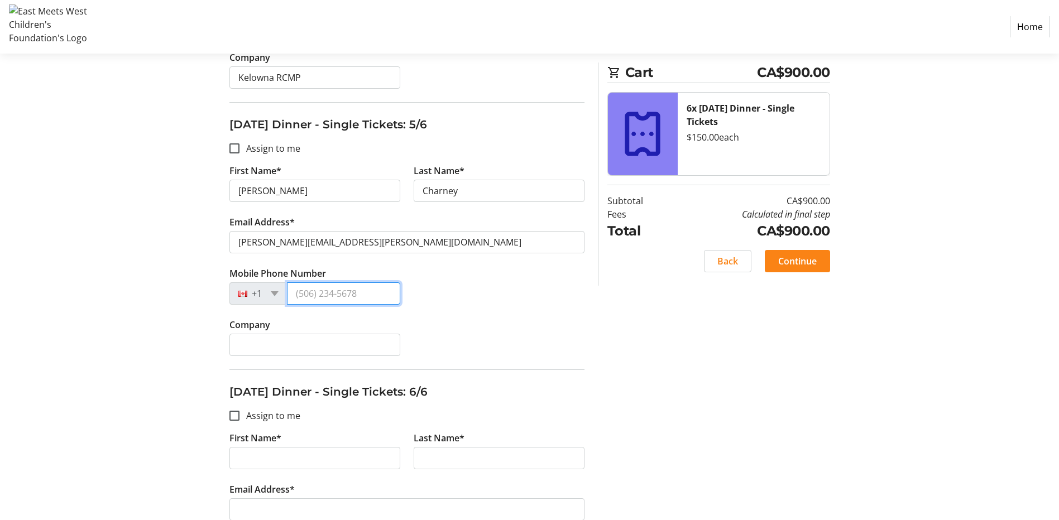
type input "[PHONE_NUMBER]"
type input "Kelowna RCMP"
click at [484, 331] on div "Company Kelowna RCMP" at bounding box center [407, 343] width 369 height 51
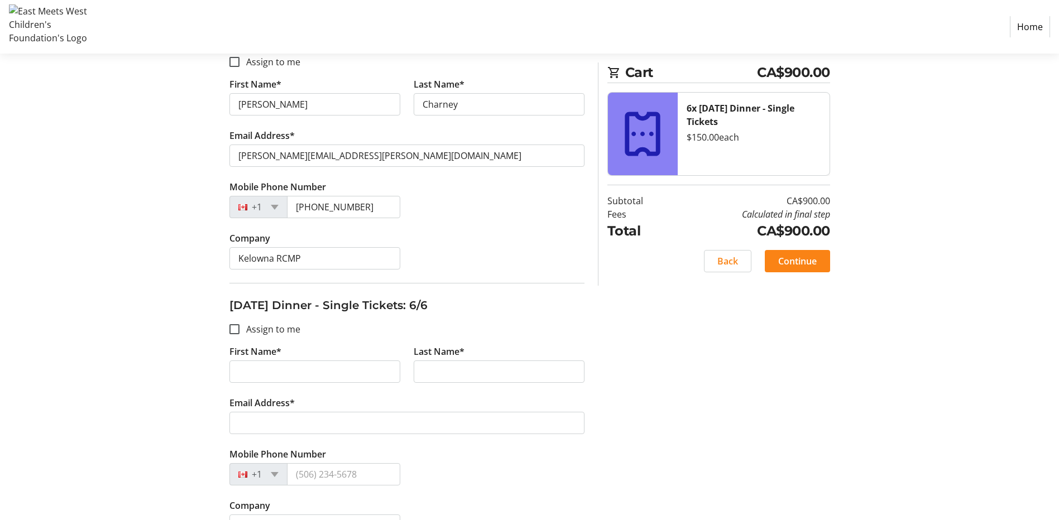
scroll to position [1331, 0]
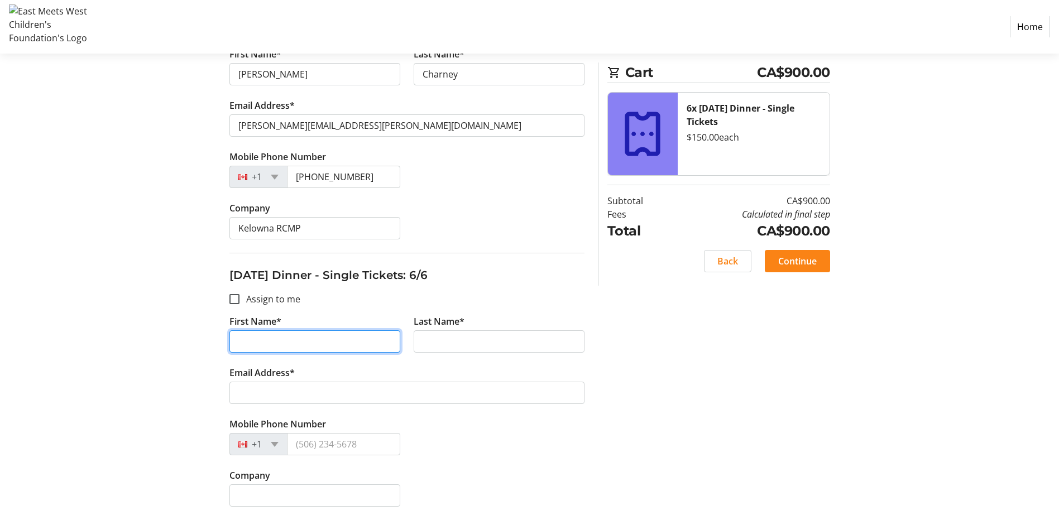
click at [293, 343] on input "First Name*" at bounding box center [314, 342] width 171 height 22
type input "Briar"
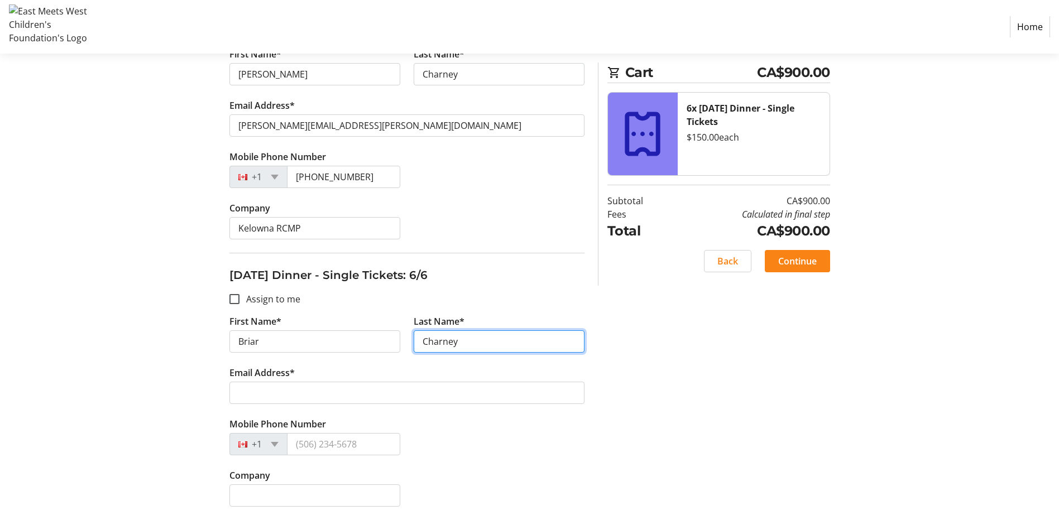
type input "Charney"
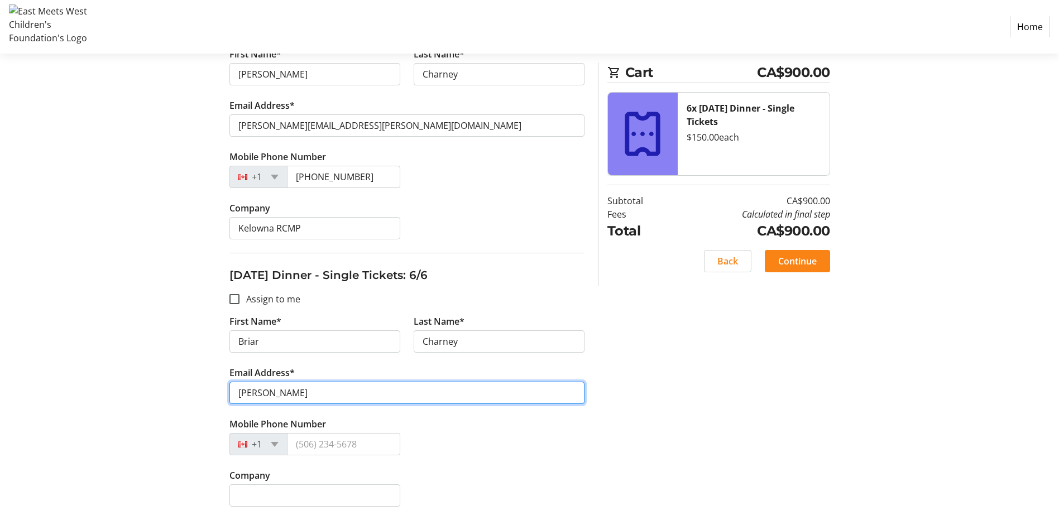
type input "[PERSON_NAME][EMAIL_ADDRESS][PERSON_NAME][DOMAIN_NAME]"
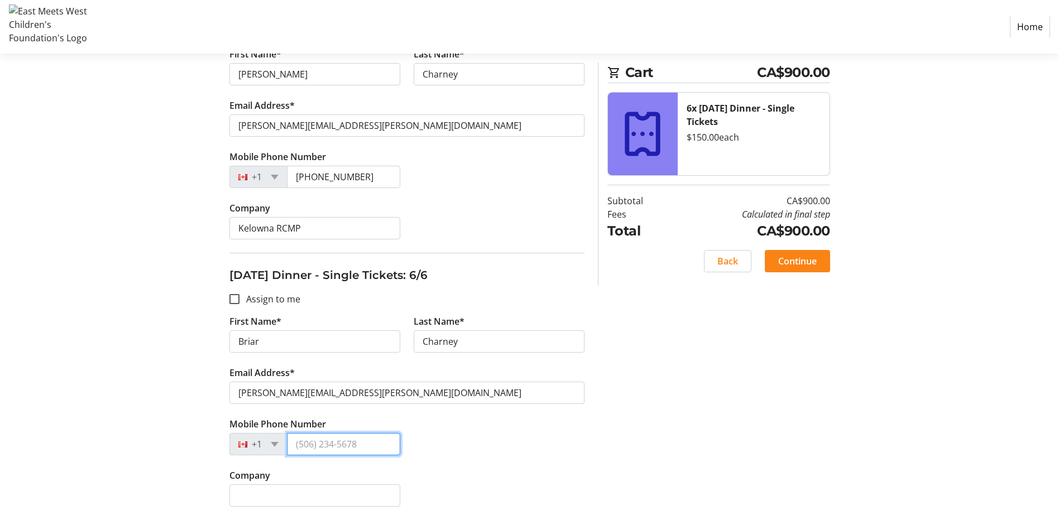
type input "[PHONE_NUMBER]"
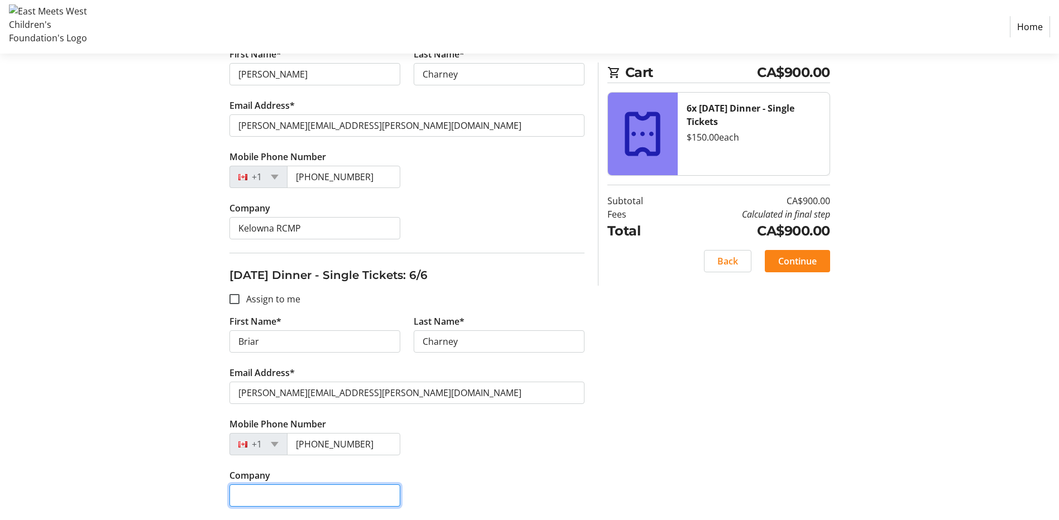
type input "Kelowna RCMP"
click at [500, 420] on div "Mobile Phone Number [PHONE_NUMBER]" at bounding box center [407, 443] width 369 height 51
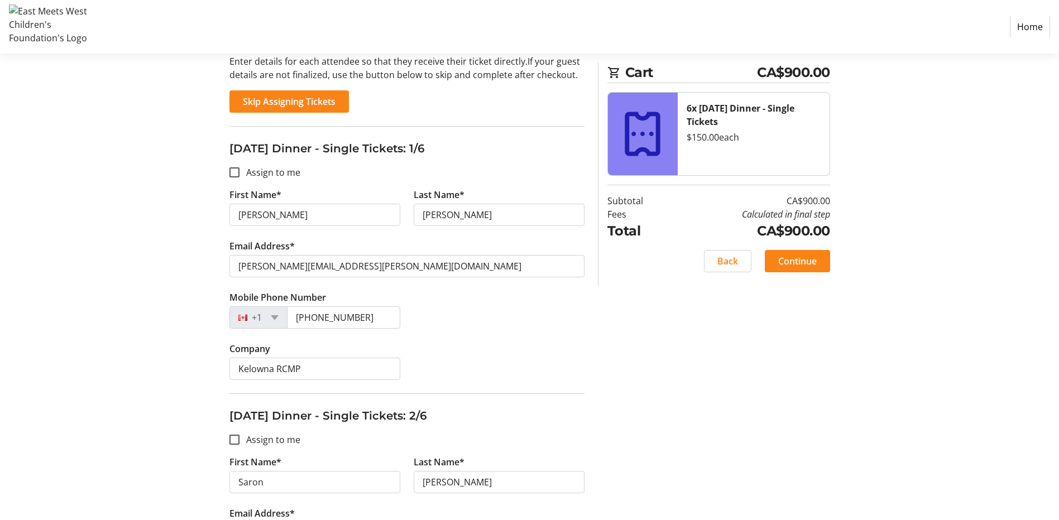
scroll to position [0, 0]
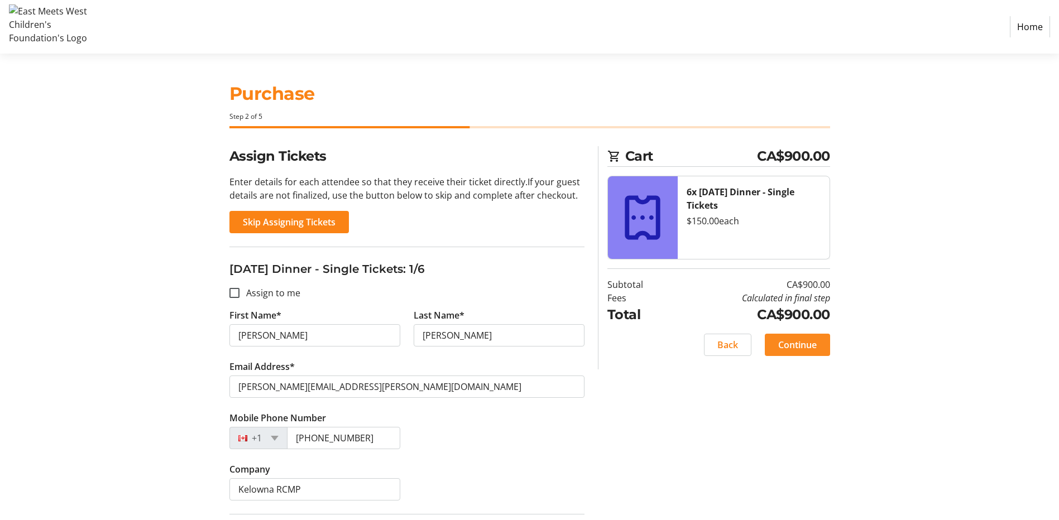
click at [796, 343] on span "Continue" at bounding box center [797, 344] width 39 height 13
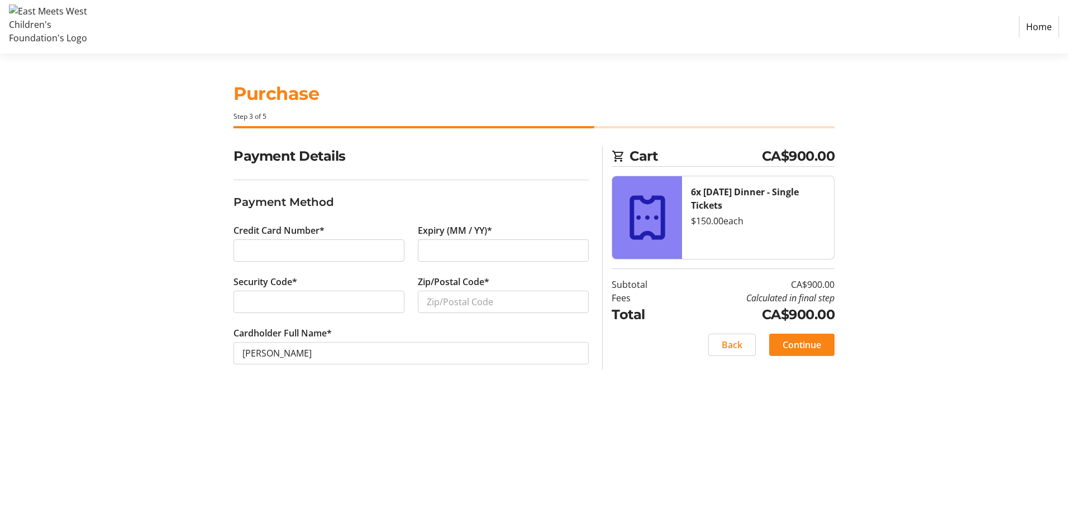
click at [295, 243] on div at bounding box center [318, 251] width 171 height 22
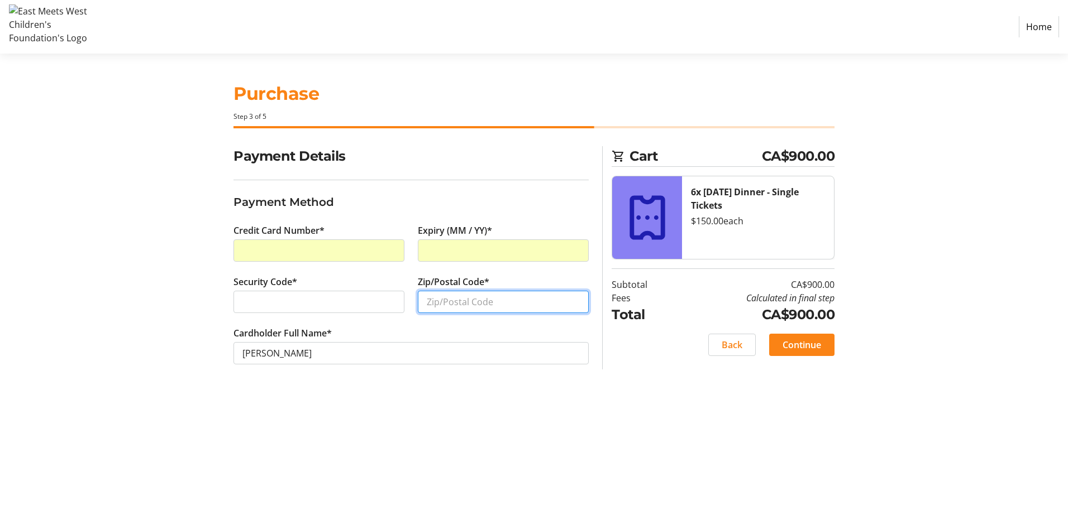
click at [442, 303] on input "Zip/Postal Code*" at bounding box center [503, 302] width 171 height 22
click at [484, 308] on input "Zip/Postal Code*" at bounding box center [503, 302] width 171 height 22
paste input "V1Y 1J4."
type input "V1Y 1J4"
click at [420, 431] on div "Purchase Step 3 of 5 Cart CA$900.00 6x [DATE] Dinner - Single Tickets $150.00 e…" at bounding box center [533, 287] width 737 height 467
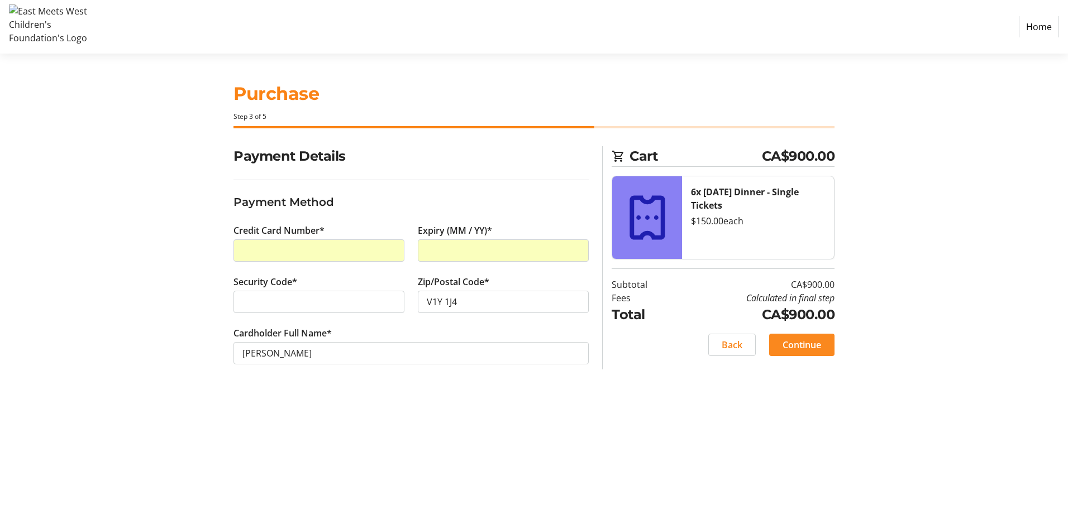
click at [805, 346] on span "Continue" at bounding box center [801, 344] width 39 height 13
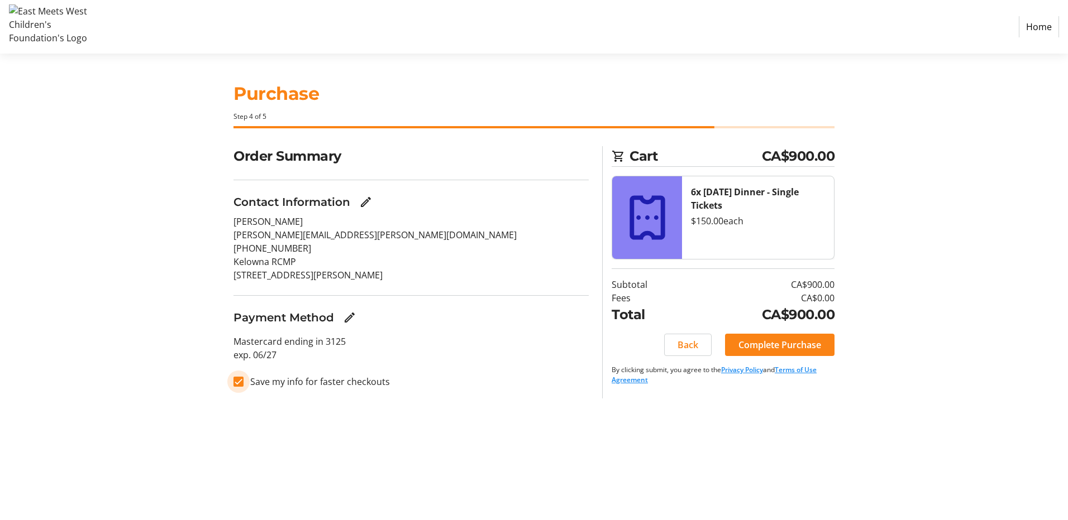
click at [235, 382] on input "Save my info for faster checkouts" at bounding box center [238, 382] width 10 height 10
checkbox input "false"
click at [817, 344] on span "Complete Purchase" at bounding box center [779, 344] width 83 height 13
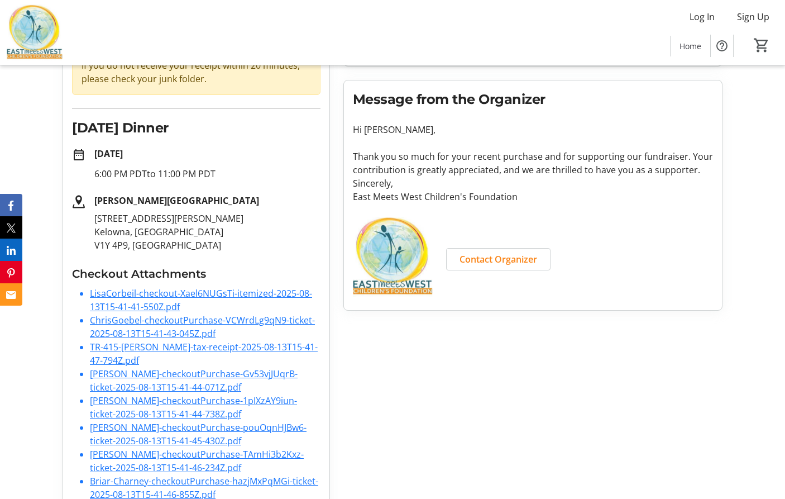
scroll to position [153, 0]
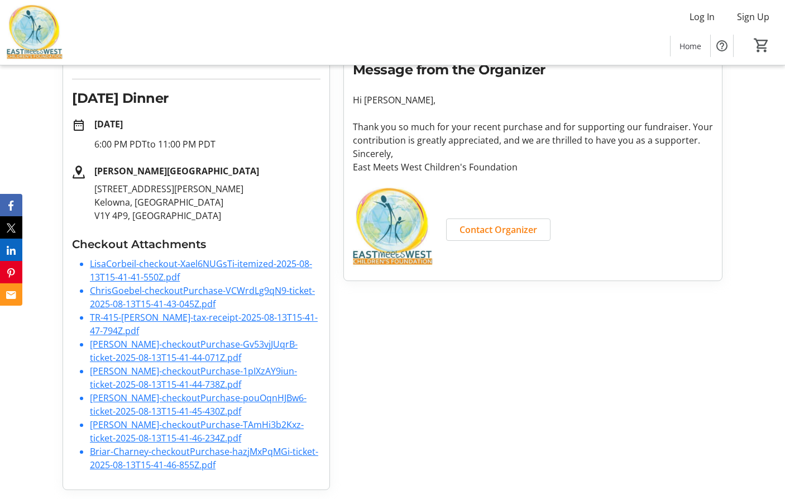
click at [154, 291] on link "ChrisGoebel-checkoutPurchase-VCWrdLg9qN9-ticket-2025-08-13T15-41-43-045Z.pdf" at bounding box center [202, 297] width 225 height 26
click at [161, 345] on link "[PERSON_NAME]-checkoutPurchase-Gv53vjJUqrB-ticket-2025-08-13T15-41-44-071Z.pdf" at bounding box center [194, 351] width 208 height 26
click at [182, 372] on link "[PERSON_NAME]-checkoutPurchase-1pIXzAY9iun-ticket-2025-08-13T15-41-44-738Z.pdf" at bounding box center [193, 378] width 207 height 26
click at [177, 400] on link "[PERSON_NAME]-checkoutPurchase-pouOqnHJBw6-ticket-2025-08-13T15-41-45-430Z.pdf" at bounding box center [198, 404] width 217 height 26
click at [176, 424] on link "[PERSON_NAME]-checkoutPurchase-TAmHi3b2Kxz-ticket-2025-08-13T15-41-46-234Z.pdf" at bounding box center [197, 431] width 214 height 26
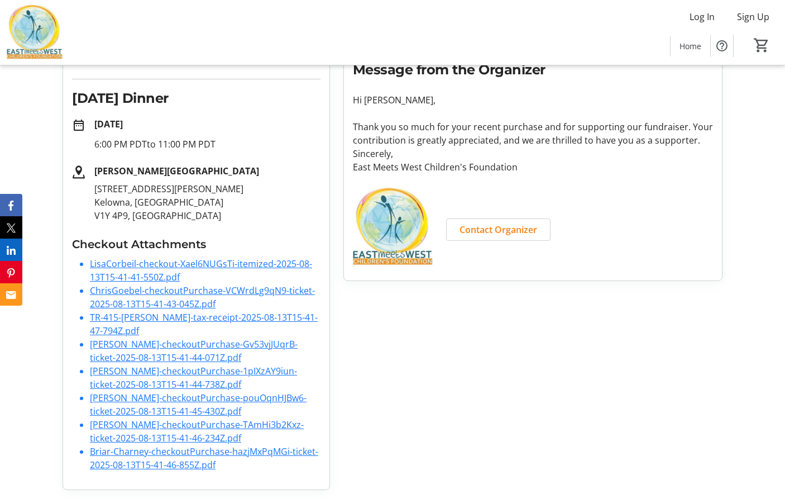
click at [179, 451] on link "Briar-Charney-checkoutPurchase-hazjMxPqMGi-ticket-2025-08-13T15-41-46-855Z.pdf" at bounding box center [204, 458] width 228 height 26
click at [160, 265] on link "LisaCorbeil-checkout-Xael6NUGsTi-itemized-2025-08-13T15-41-41-550Z.pdf" at bounding box center [201, 270] width 222 height 26
